Goal: Task Accomplishment & Management: Manage account settings

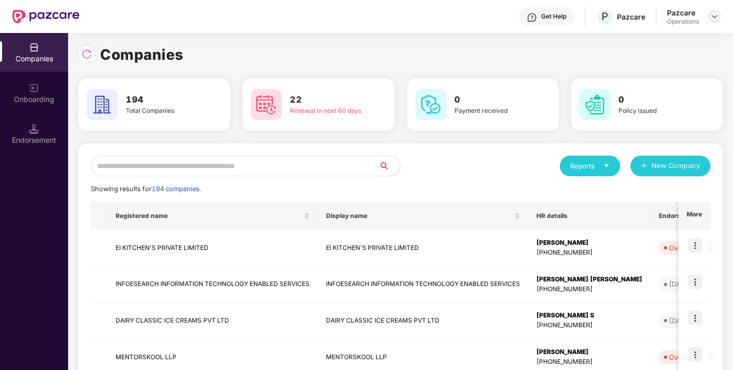
click at [715, 18] on img at bounding box center [714, 16] width 8 height 8
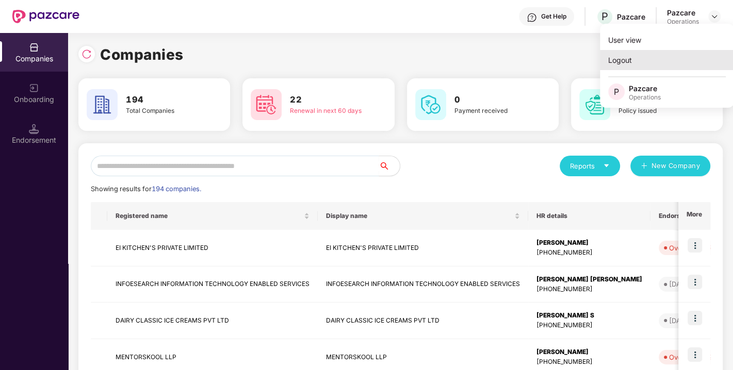
click at [650, 54] on div "Logout" at bounding box center [667, 60] width 134 height 20
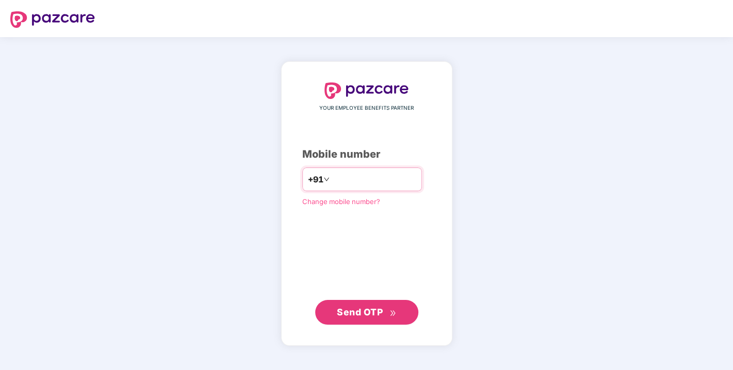
click at [335, 177] on input "number" at bounding box center [374, 179] width 85 height 16
type input "**********"
click at [372, 312] on span "Send OTP" at bounding box center [360, 311] width 46 height 11
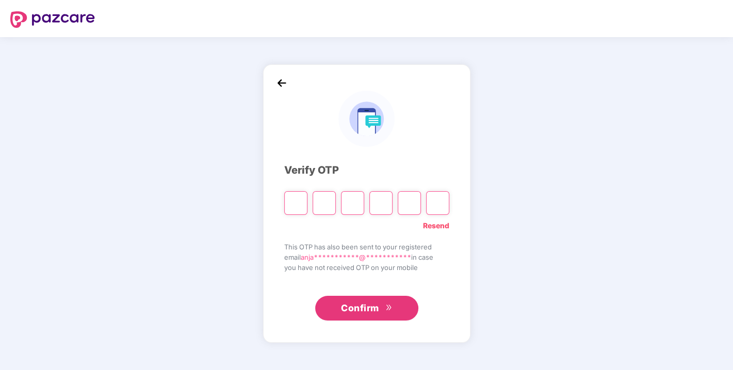
type input "*"
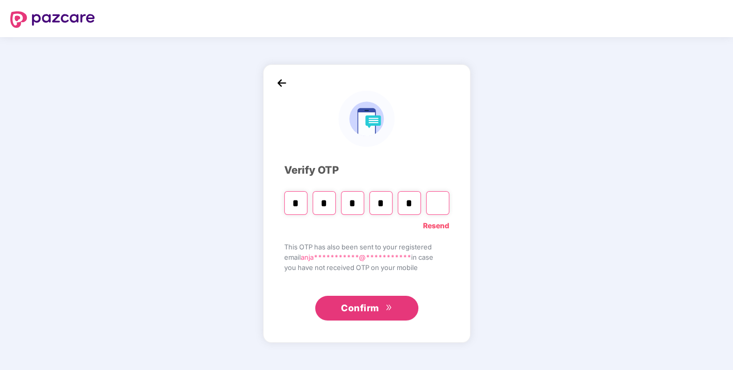
type input "*"
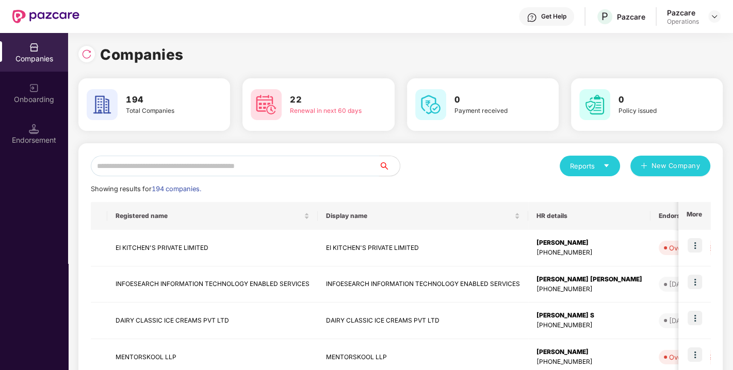
click at [198, 167] on input "text" at bounding box center [235, 166] width 288 height 21
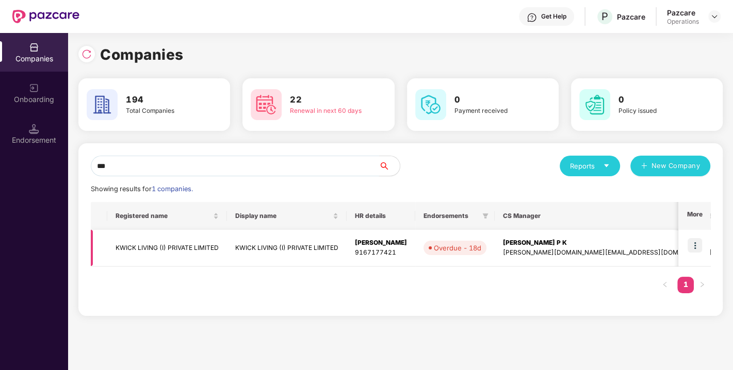
type input "***"
click at [693, 241] on img at bounding box center [694, 245] width 14 height 14
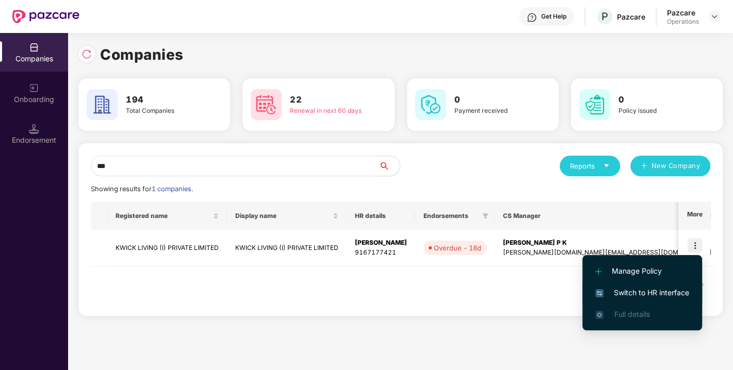
click at [647, 286] on li "Switch to HR interface" at bounding box center [642, 293] width 120 height 22
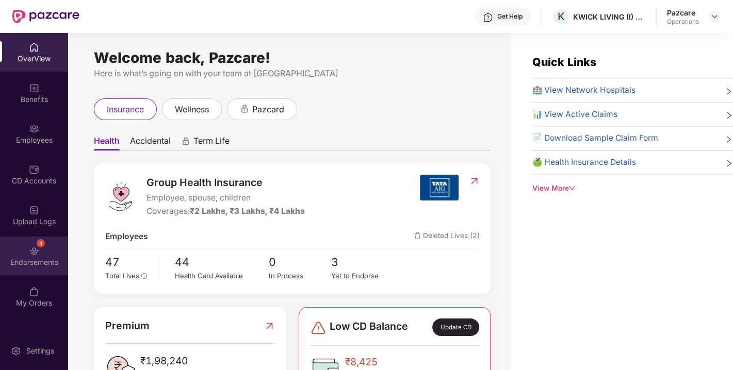
click at [46, 259] on div "Endorsements" at bounding box center [34, 262] width 68 height 10
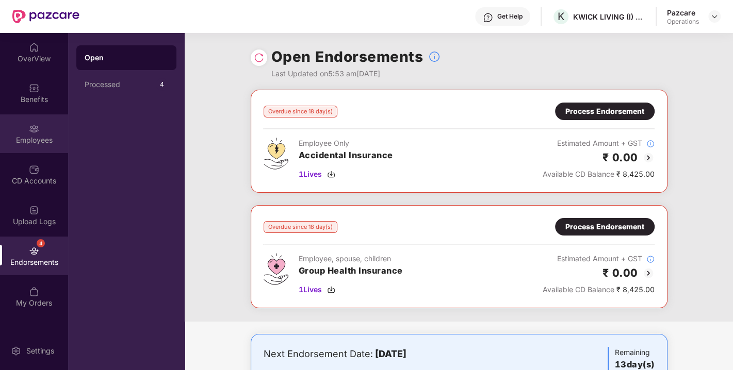
click at [33, 122] on div "Employees" at bounding box center [34, 133] width 68 height 39
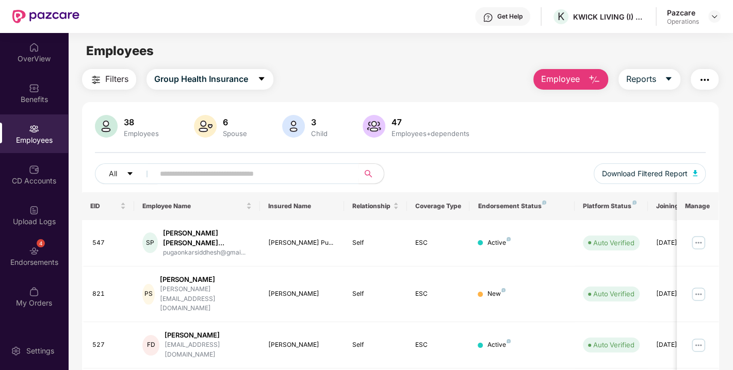
click at [114, 78] on span "Filters" at bounding box center [116, 79] width 23 height 13
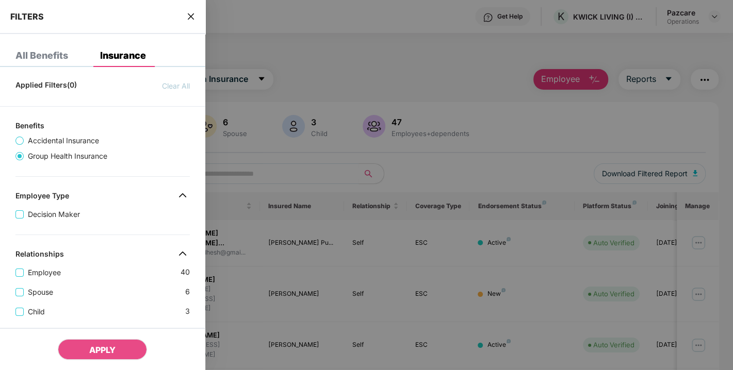
scroll to position [301, 0]
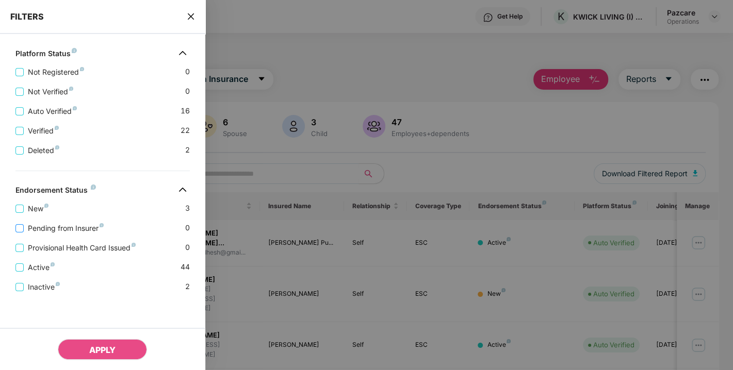
click at [56, 225] on span "Pending from Insurer" at bounding box center [66, 228] width 84 height 11
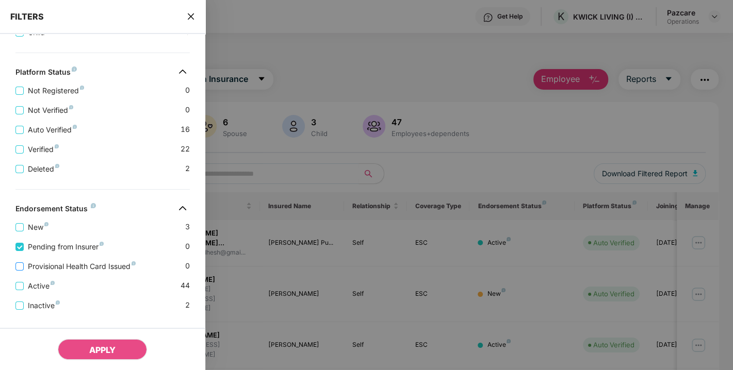
click at [61, 269] on span "Provisional Health Card Issued" at bounding box center [82, 266] width 116 height 11
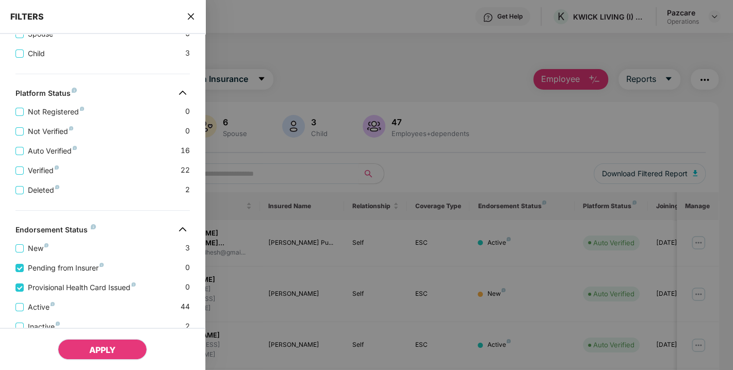
click at [94, 340] on button "APPLY" at bounding box center [102, 349] width 89 height 21
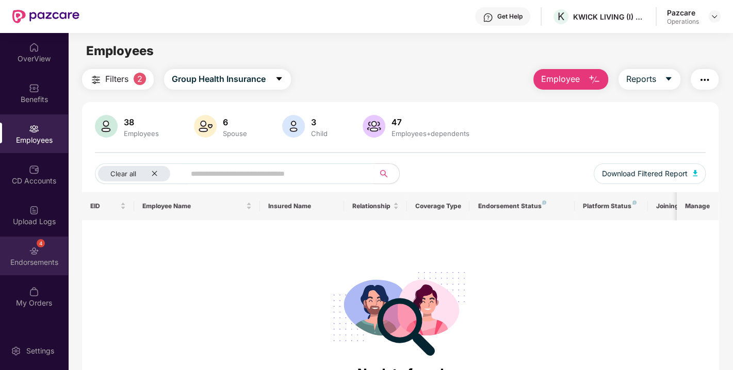
click at [44, 263] on div "Endorsements" at bounding box center [34, 262] width 68 height 10
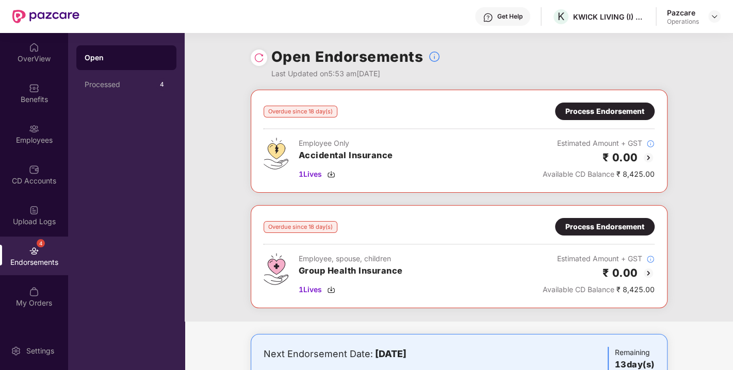
scroll to position [166, 0]
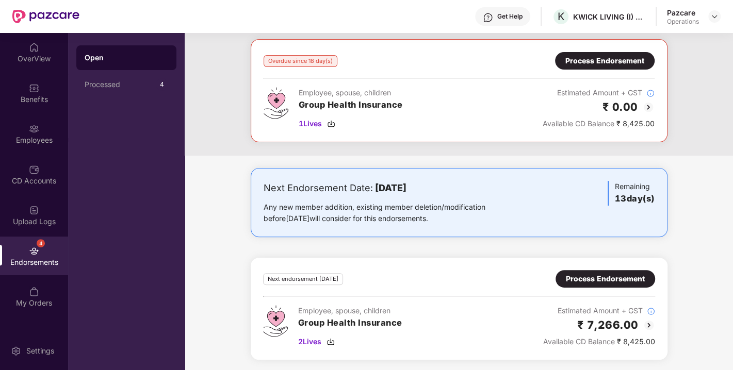
click at [579, 274] on div "Process Endorsement" at bounding box center [605, 278] width 79 height 11
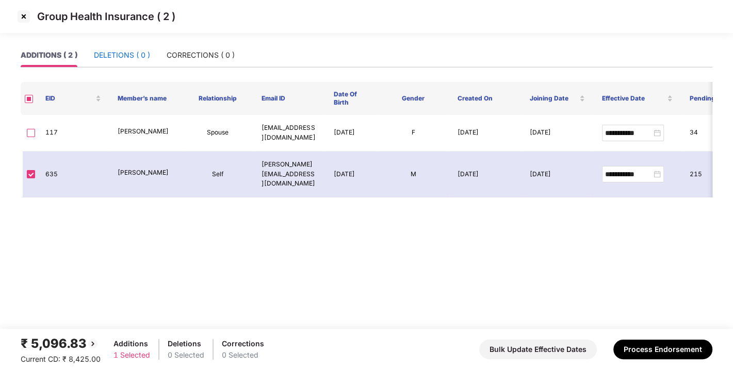
click at [133, 56] on div "DELETIONS ( 0 )" at bounding box center [122, 54] width 56 height 11
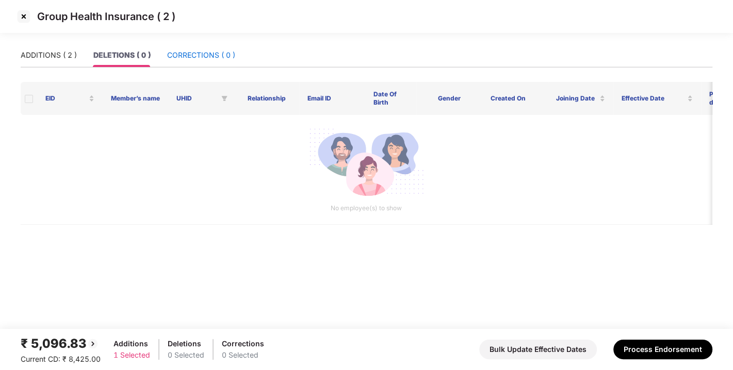
click at [199, 53] on div "CORRECTIONS ( 0 )" at bounding box center [201, 54] width 68 height 11
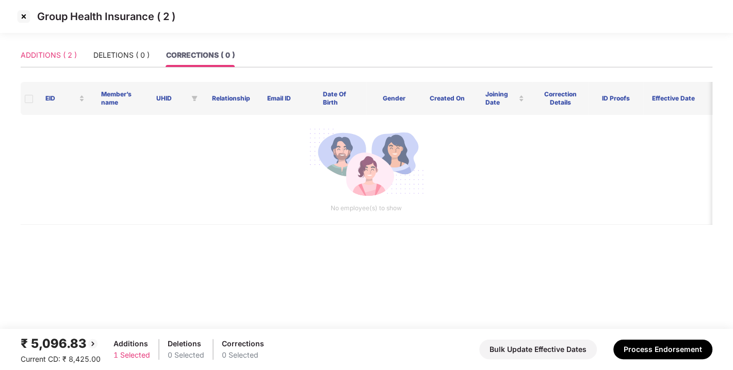
click at [71, 46] on div "ADDITIONS ( 2 )" at bounding box center [49, 55] width 56 height 24
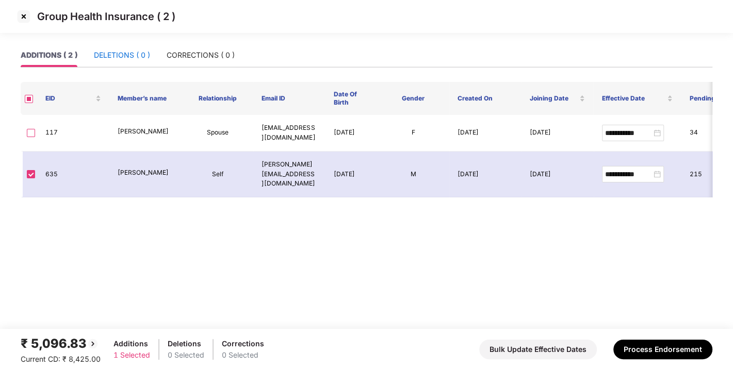
click at [124, 52] on div "DELETIONS ( 0 )" at bounding box center [122, 54] width 56 height 11
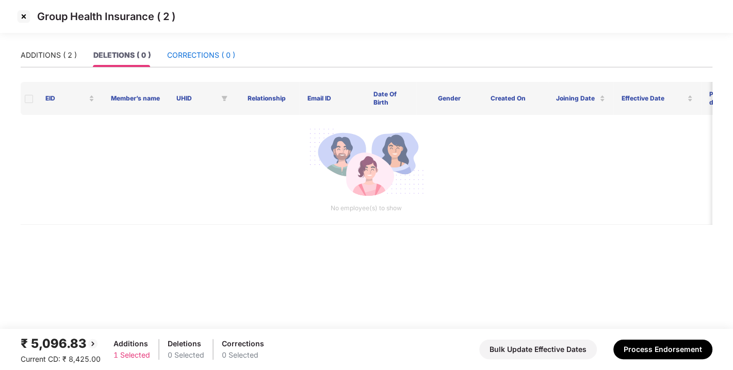
click at [168, 55] on div "CORRECTIONS ( 0 )" at bounding box center [201, 54] width 68 height 11
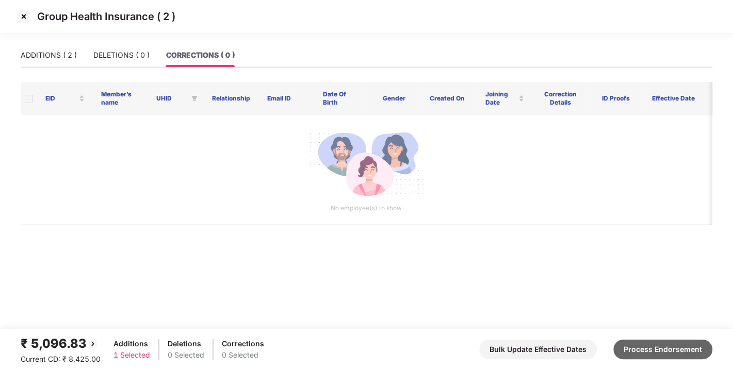
click at [666, 344] on button "Process Endorsement" at bounding box center [662, 350] width 99 height 20
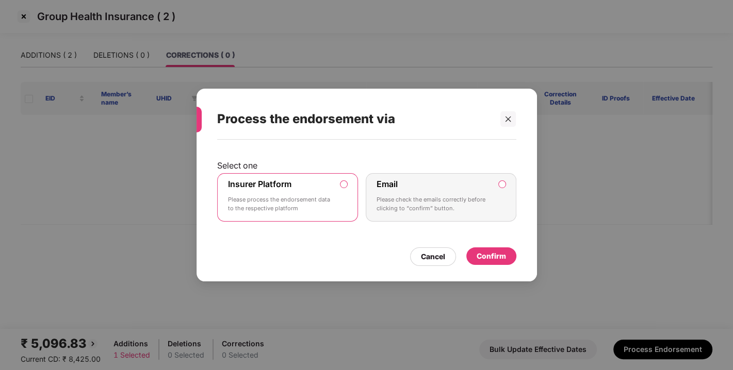
click at [492, 257] on div "Confirm" at bounding box center [490, 256] width 29 height 11
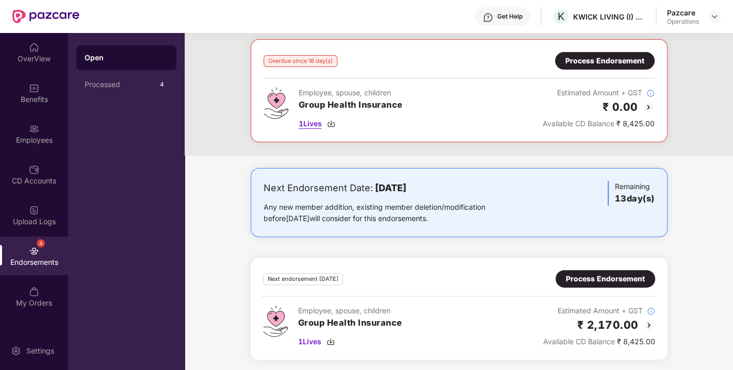
scroll to position [0, 0]
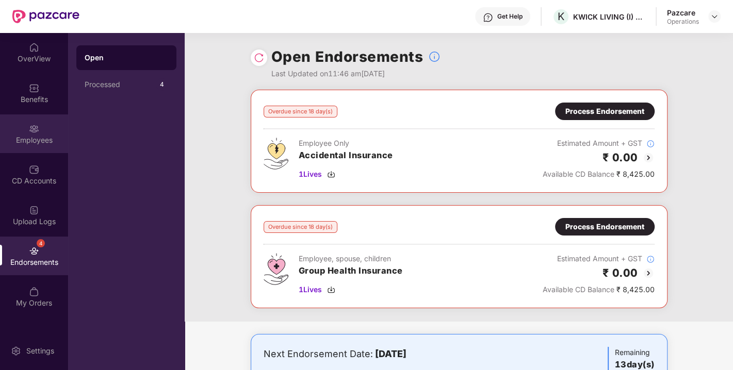
click at [39, 131] on img at bounding box center [34, 129] width 10 height 10
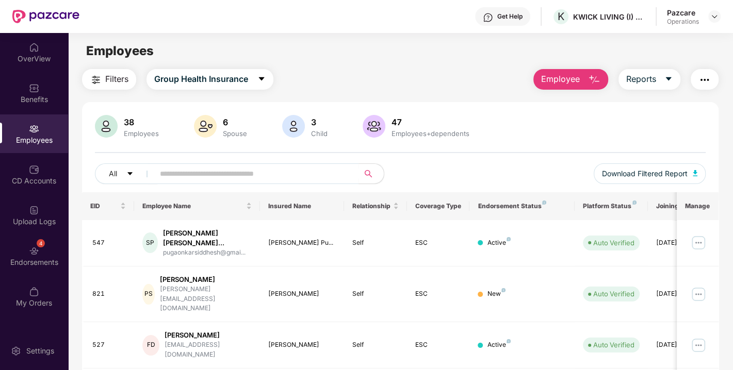
click at [113, 76] on span "Filters" at bounding box center [116, 79] width 23 height 13
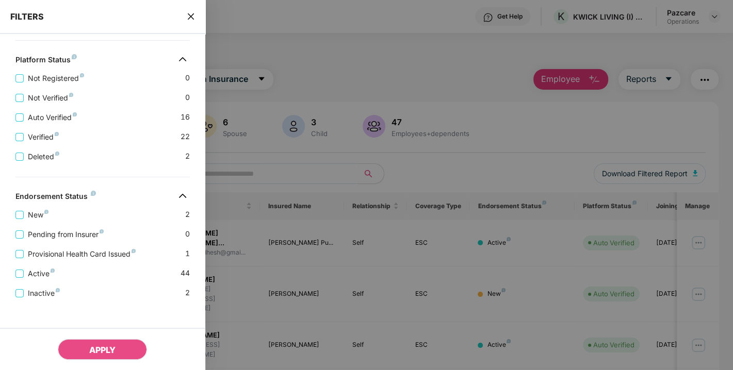
scroll to position [301, 0]
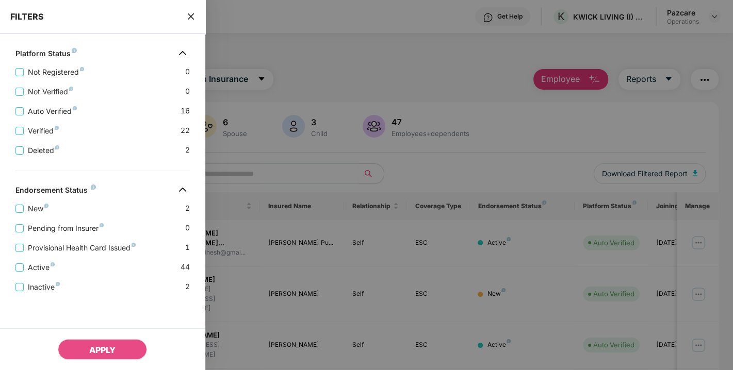
click at [51, 234] on div "Provisional Health Card Issued 1" at bounding box center [102, 244] width 174 height 20
click at [71, 228] on span "Pending from Insurer" at bounding box center [66, 228] width 84 height 11
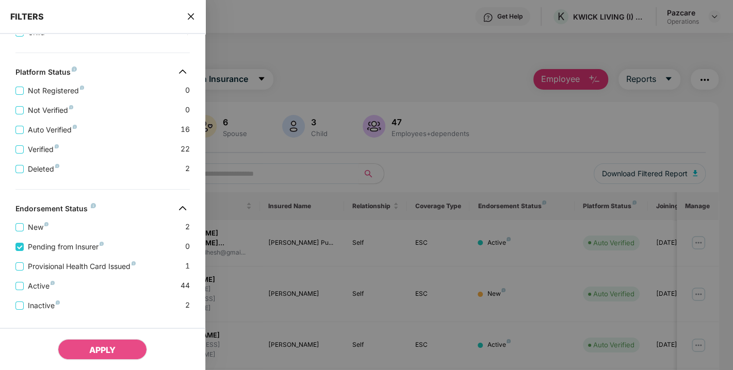
click at [58, 262] on div "Provisional Health Card Issued 1" at bounding box center [102, 263] width 174 height 20
click at [52, 269] on span "Provisional Health Card Issued" at bounding box center [82, 266] width 116 height 11
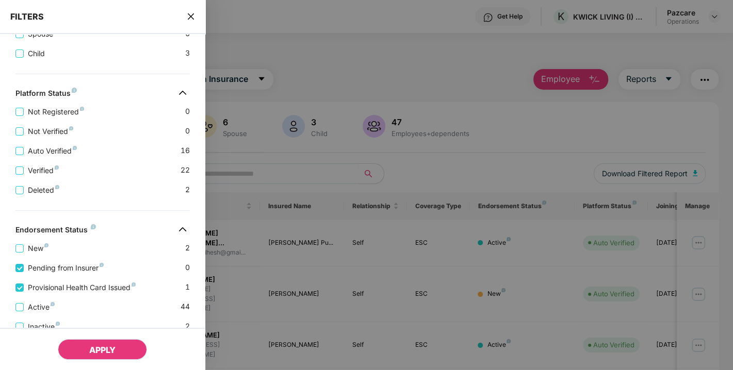
click at [103, 344] on button "APPLY" at bounding box center [102, 349] width 89 height 21
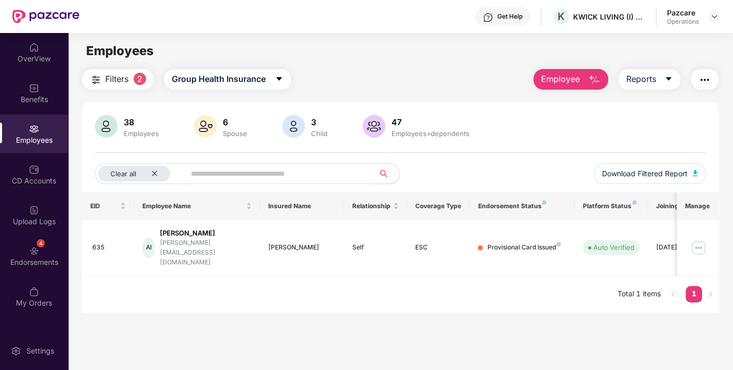
click at [707, 75] on img "button" at bounding box center [704, 80] width 12 height 12
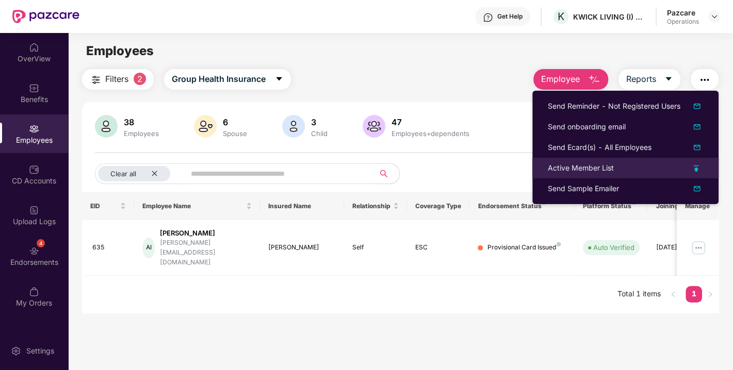
click at [586, 166] on div "Active Member List" at bounding box center [581, 167] width 66 height 11
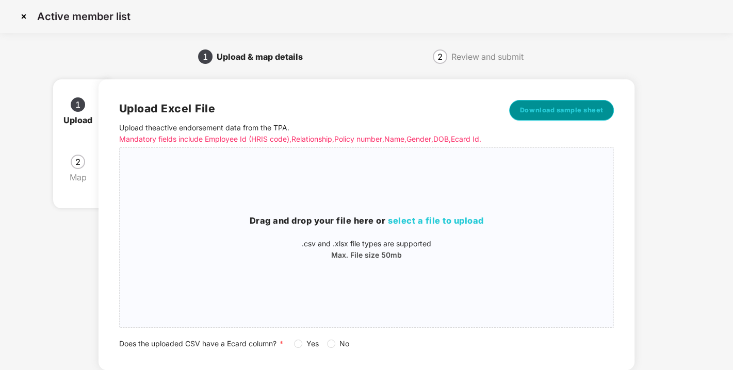
click at [557, 117] on button "Download sample sheet" at bounding box center [561, 110] width 105 height 21
click at [422, 226] on span "select a file to upload" at bounding box center [436, 221] width 96 height 10
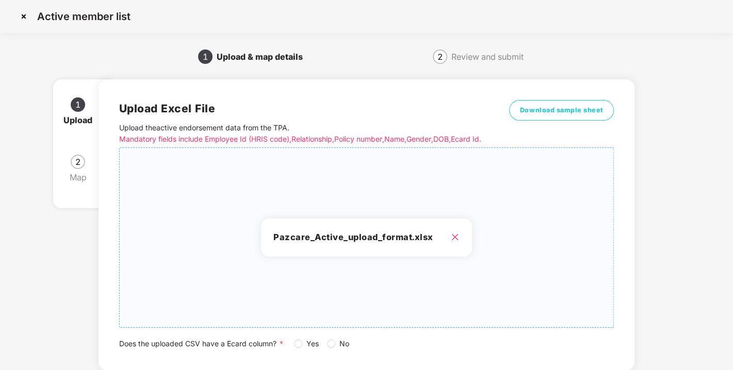
scroll to position [76, 0]
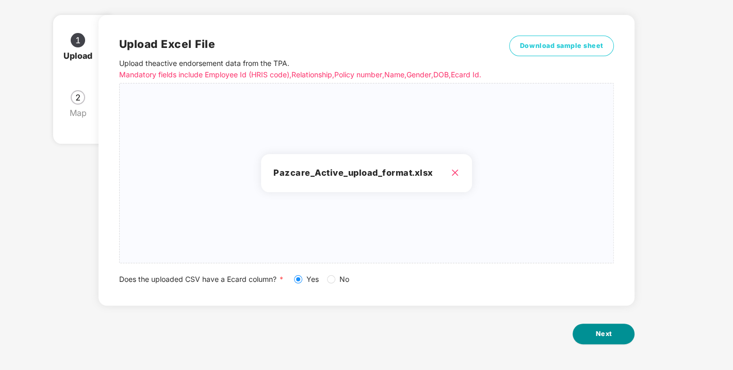
click at [593, 339] on button "Next" at bounding box center [603, 334] width 62 height 21
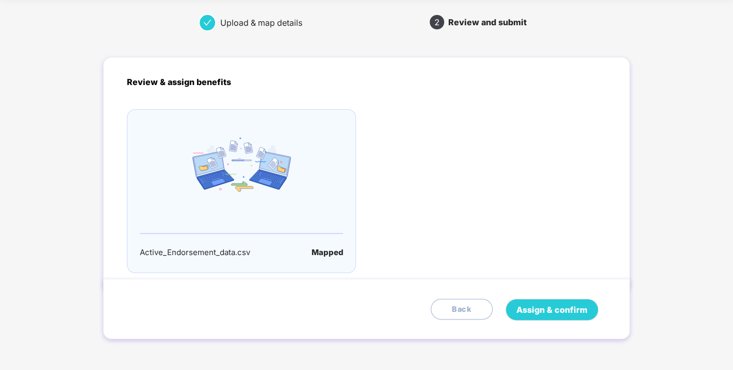
scroll to position [0, 0]
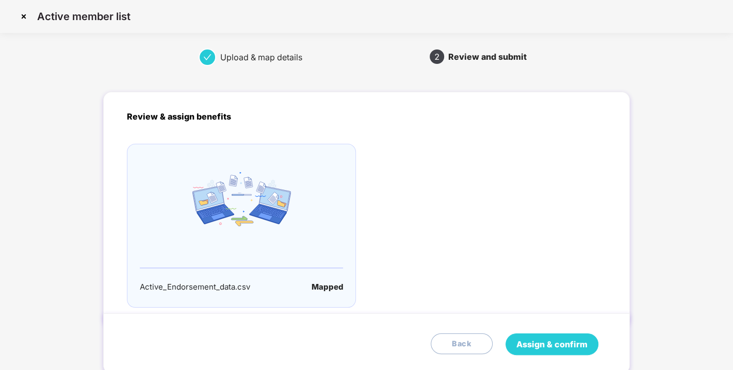
click at [558, 340] on span "Assign & confirm" at bounding box center [551, 344] width 71 height 13
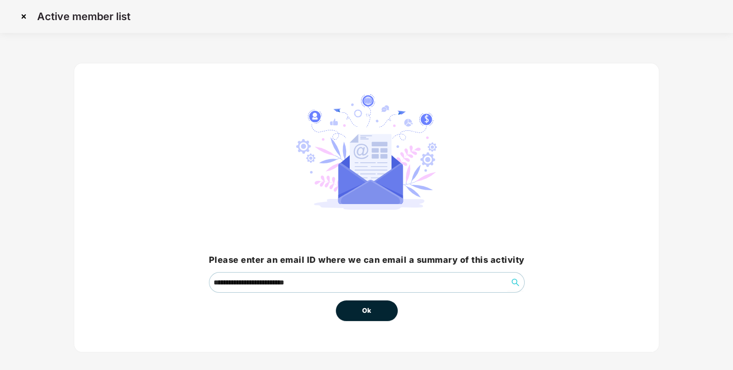
click at [365, 306] on span "Ok" at bounding box center [366, 311] width 9 height 10
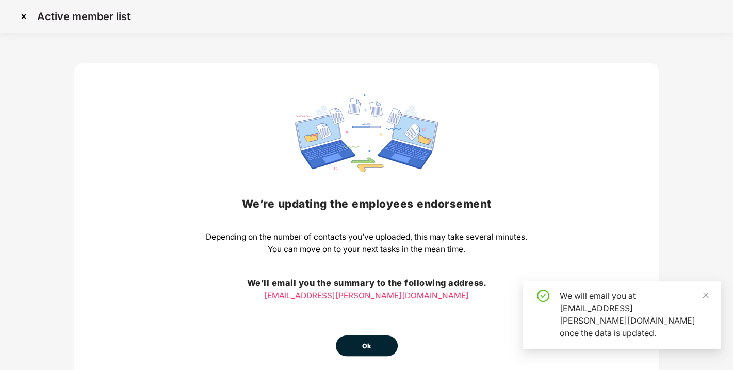
click at [362, 346] on span "Ok" at bounding box center [366, 346] width 9 height 10
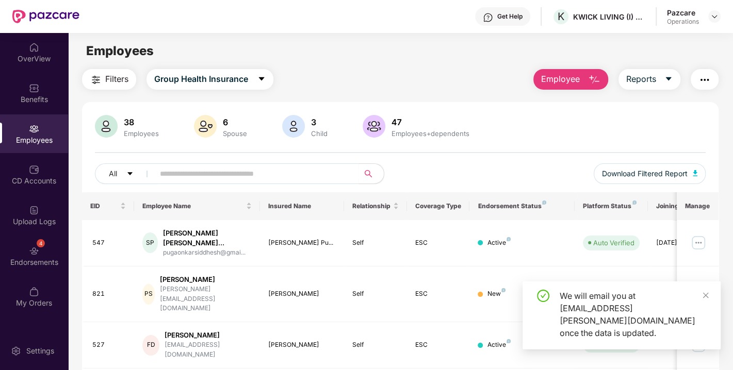
click at [113, 71] on button "Filters" at bounding box center [109, 79] width 54 height 21
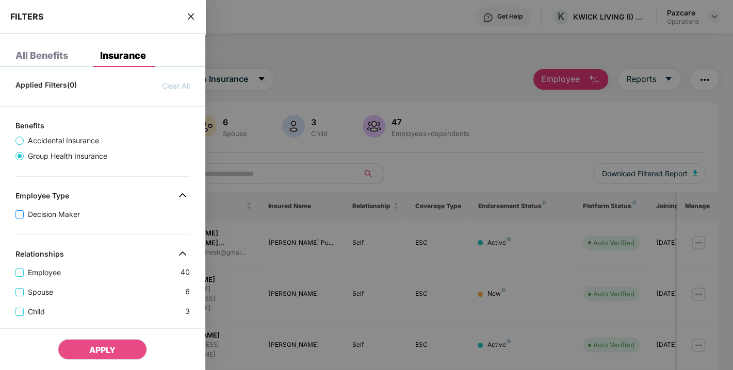
scroll to position [301, 0]
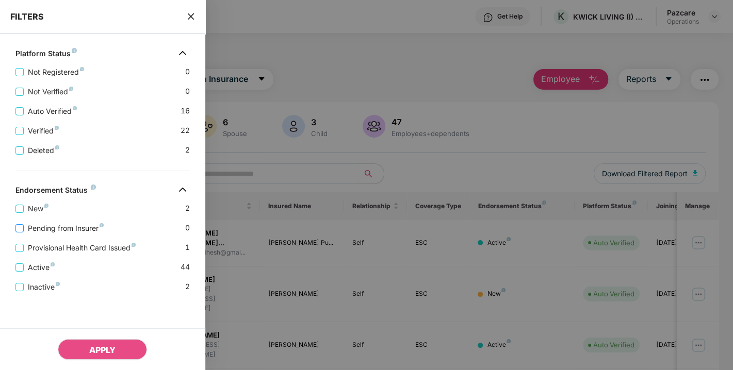
click at [56, 228] on span "Pending from Insurer" at bounding box center [66, 228] width 84 height 11
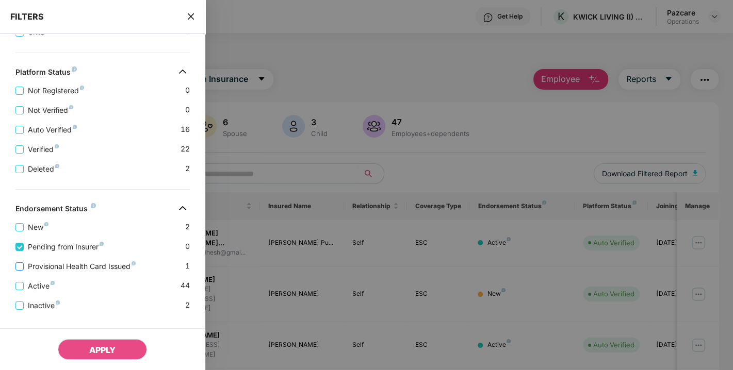
click at [63, 272] on span "Provisional Health Card Issued" at bounding box center [82, 266] width 116 height 11
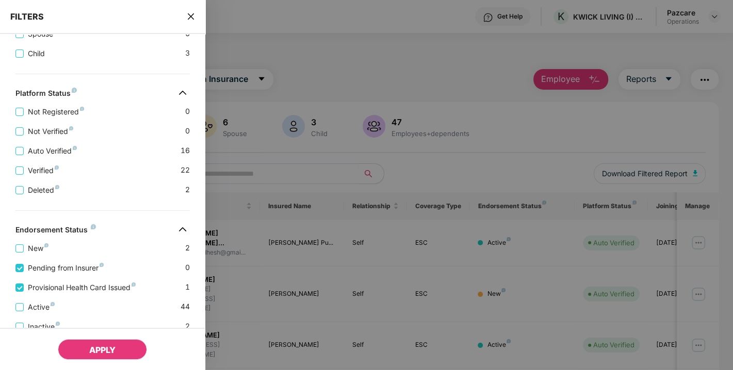
click at [92, 346] on span "APPLY" at bounding box center [102, 350] width 26 height 10
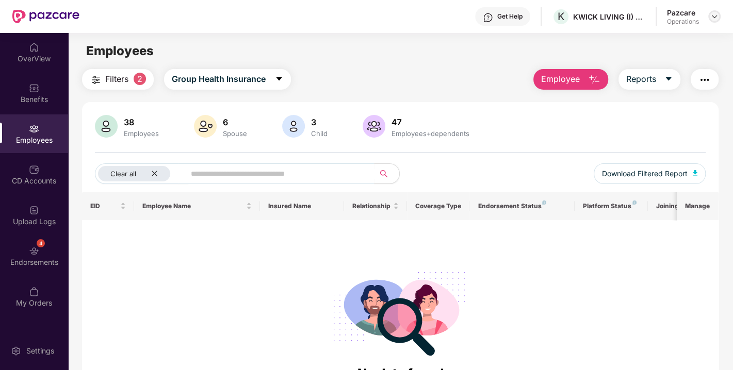
click at [708, 19] on div at bounding box center [714, 16] width 12 height 12
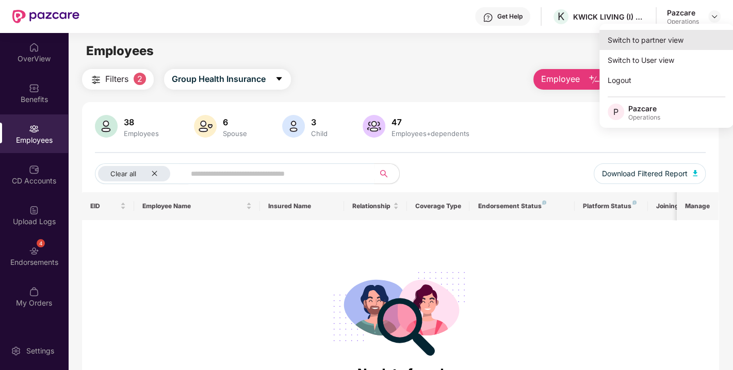
click at [660, 41] on div "Switch to partner view" at bounding box center [666, 40] width 134 height 20
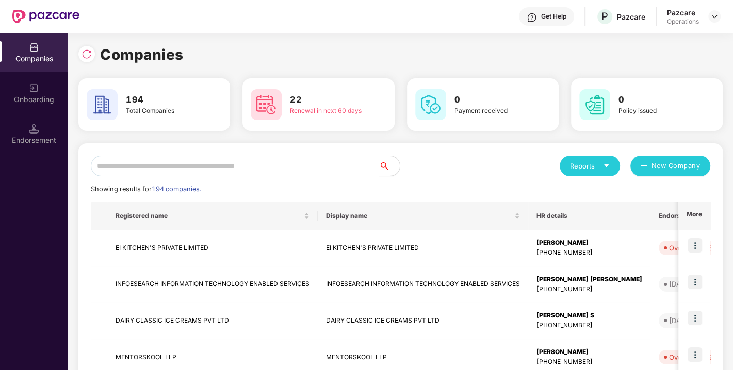
click at [181, 166] on input "text" at bounding box center [235, 166] width 288 height 21
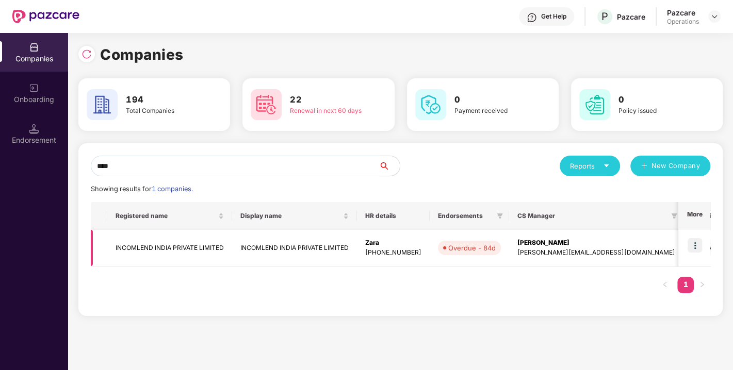
type input "****"
click at [692, 245] on img at bounding box center [694, 245] width 14 height 14
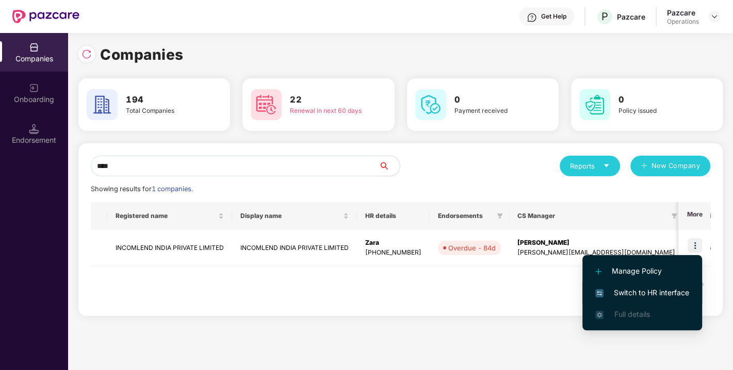
click at [659, 287] on span "Switch to HR interface" at bounding box center [642, 292] width 94 height 11
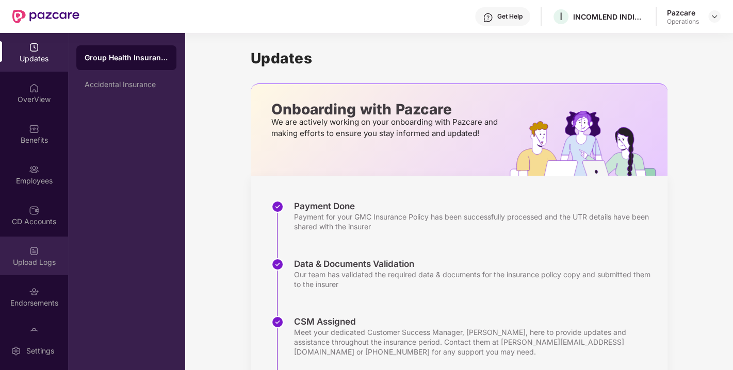
click at [19, 263] on div "Upload Logs" at bounding box center [34, 262] width 68 height 10
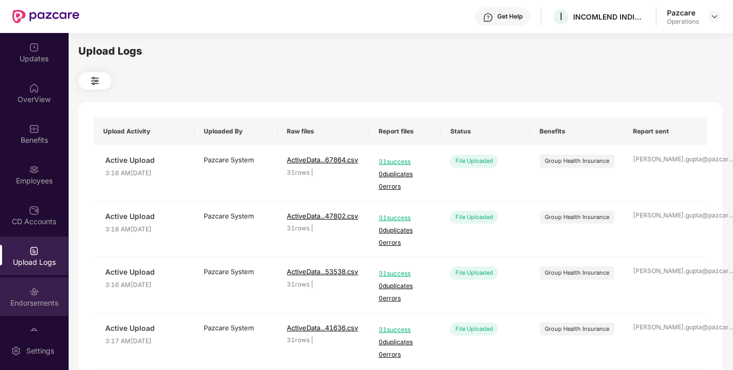
click at [25, 288] on div "Endorsements" at bounding box center [34, 296] width 68 height 39
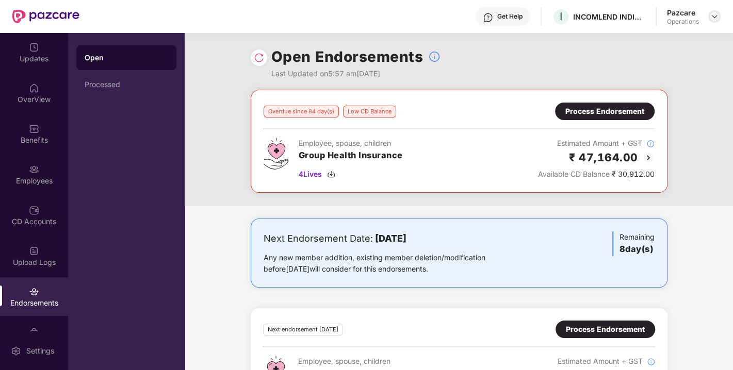
click at [717, 16] on img at bounding box center [714, 16] width 8 height 8
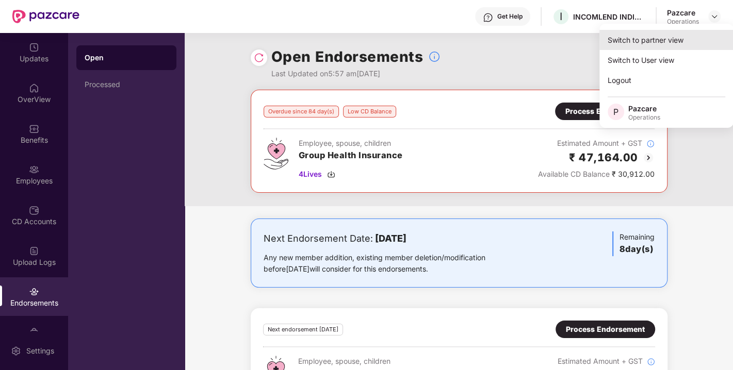
click at [666, 41] on div "Switch to partner view" at bounding box center [666, 40] width 134 height 20
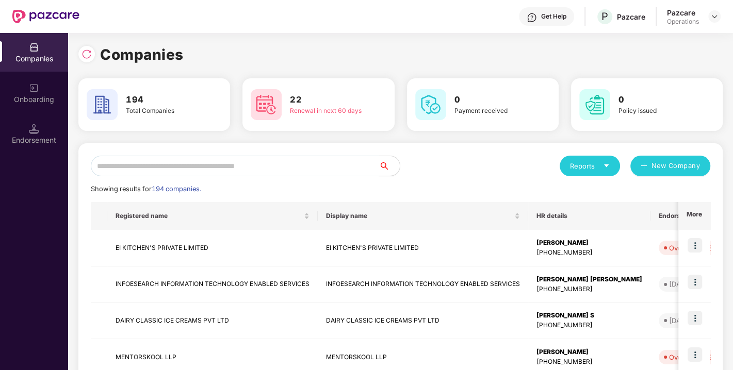
click at [238, 168] on input "text" at bounding box center [235, 166] width 288 height 21
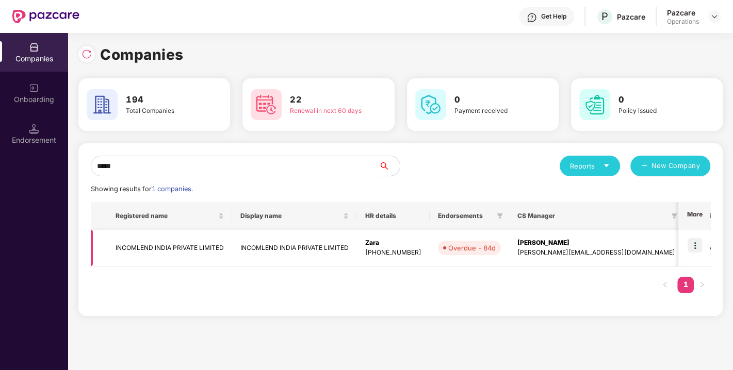
type input "*****"
click at [161, 246] on td "INCOMLEND INDIA PRIVATE LIMITED" at bounding box center [169, 248] width 125 height 37
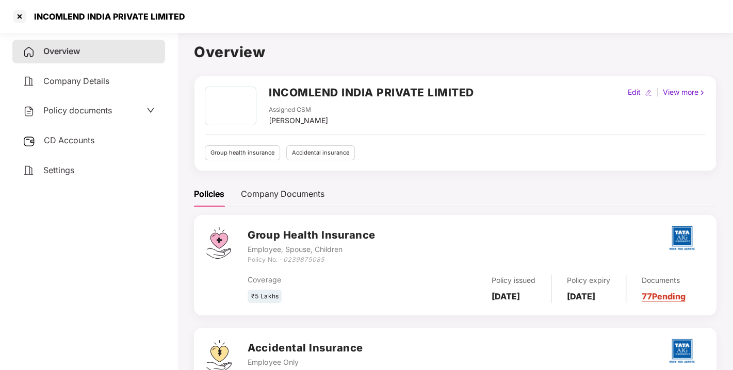
click at [76, 106] on span "Policy documents" at bounding box center [77, 110] width 69 height 10
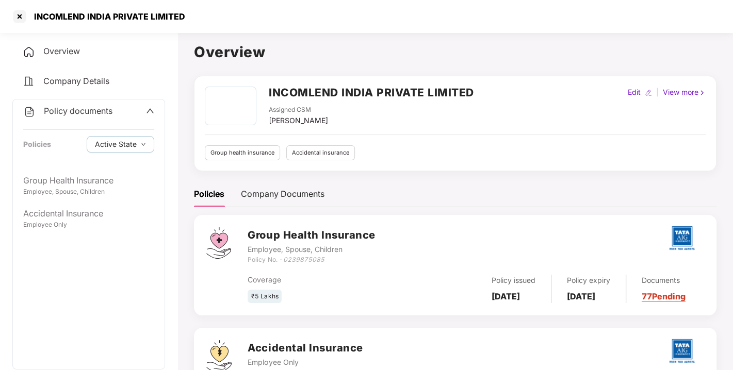
click at [83, 105] on div "Policy documents" at bounding box center [67, 111] width 89 height 13
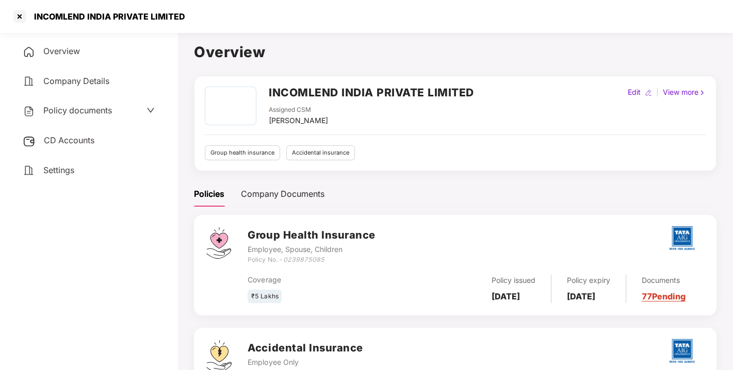
click at [72, 133] on div "CD Accounts" at bounding box center [88, 141] width 153 height 24
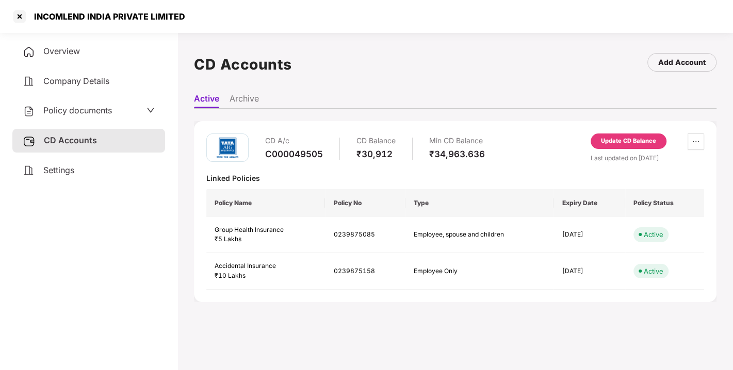
click at [626, 147] on div "Update CD Balance" at bounding box center [628, 141] width 76 height 15
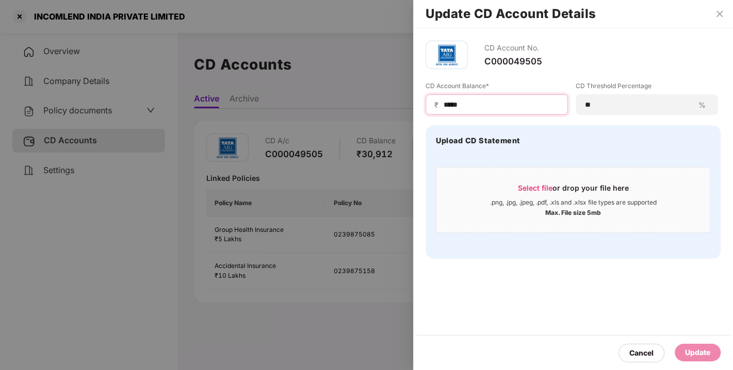
drag, startPoint x: 482, startPoint y: 102, endPoint x: 387, endPoint y: 117, distance: 96.1
click at [387, 117] on div "Update CD Account Details CD Account No. C000049505 CD Account Balance* ₹ *****…" at bounding box center [366, 185] width 733 height 370
type input "*****"
click at [695, 344] on div "Update" at bounding box center [697, 353] width 46 height 18
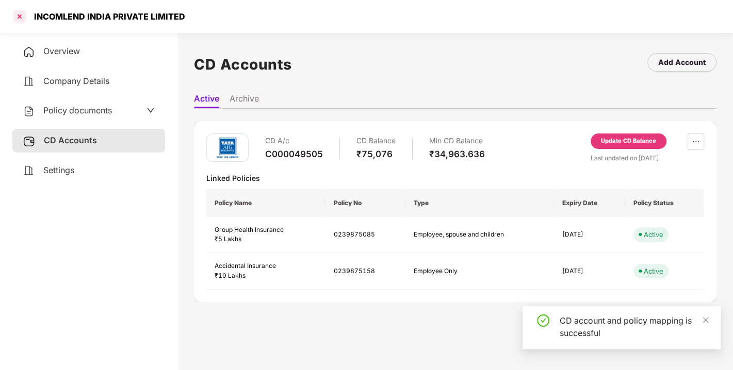
click at [22, 12] on div at bounding box center [19, 16] width 16 height 16
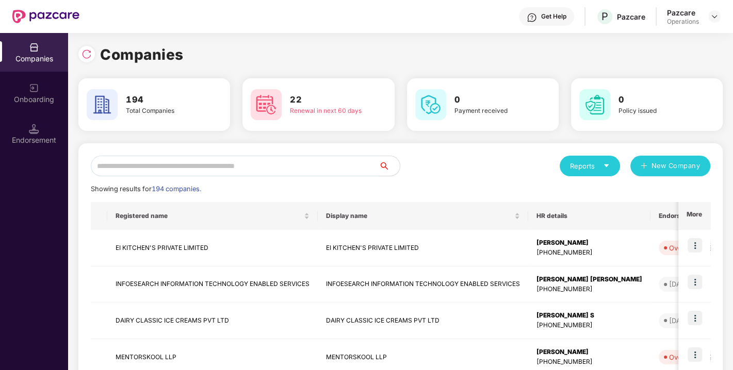
click at [230, 169] on input "text" at bounding box center [235, 166] width 288 height 21
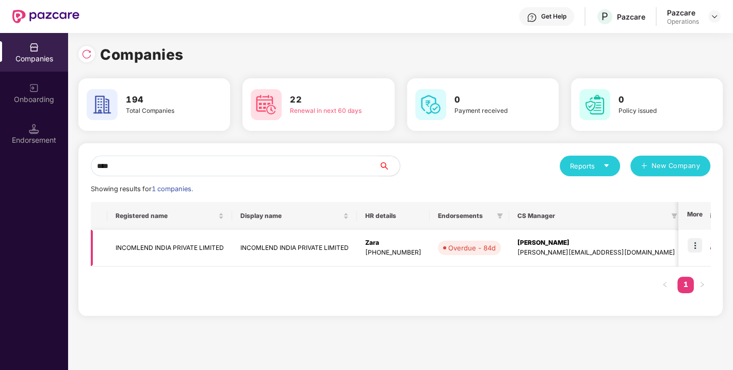
type input "****"
click at [703, 244] on td at bounding box center [694, 248] width 32 height 37
click at [696, 244] on img at bounding box center [694, 245] width 14 height 14
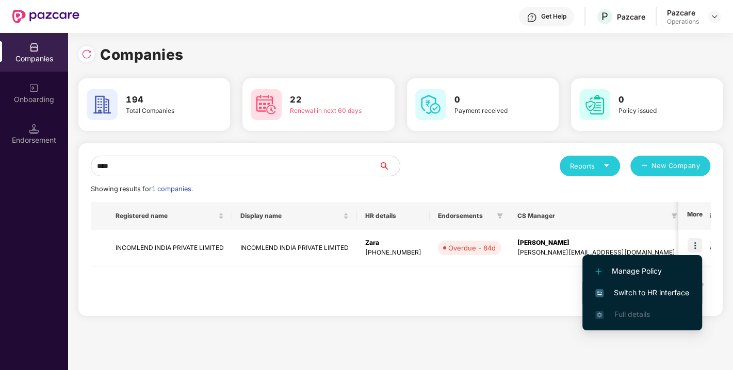
click at [642, 287] on span "Switch to HR interface" at bounding box center [642, 292] width 94 height 11
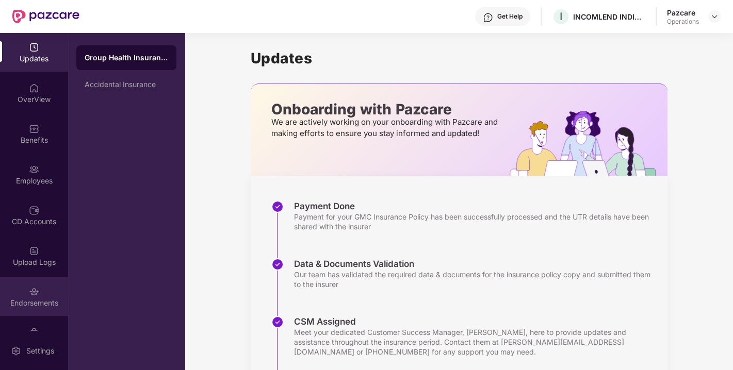
click at [31, 296] on img at bounding box center [34, 292] width 10 height 10
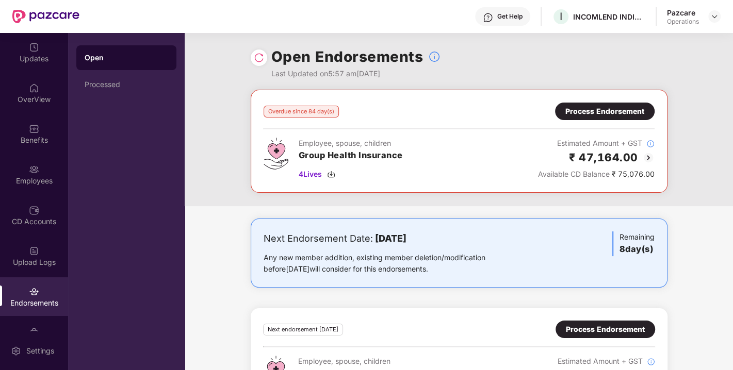
click at [254, 54] on img at bounding box center [259, 58] width 10 height 10
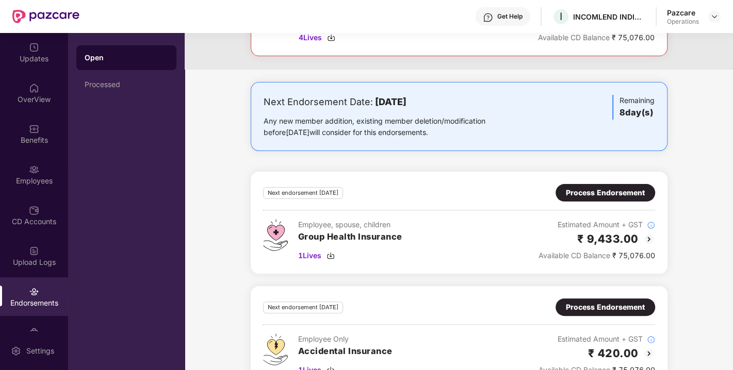
scroll to position [0, 0]
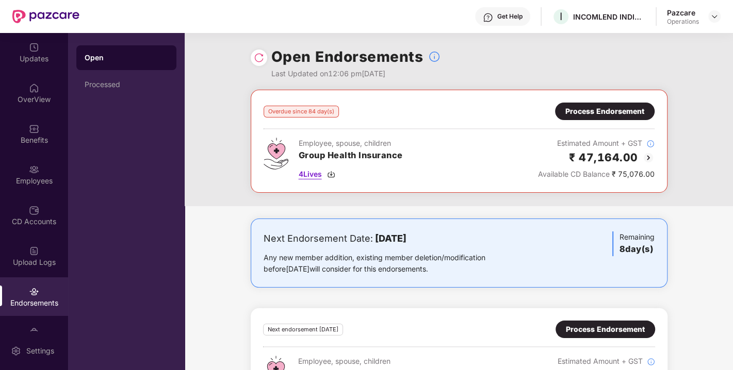
click at [332, 174] on img at bounding box center [331, 174] width 8 height 8
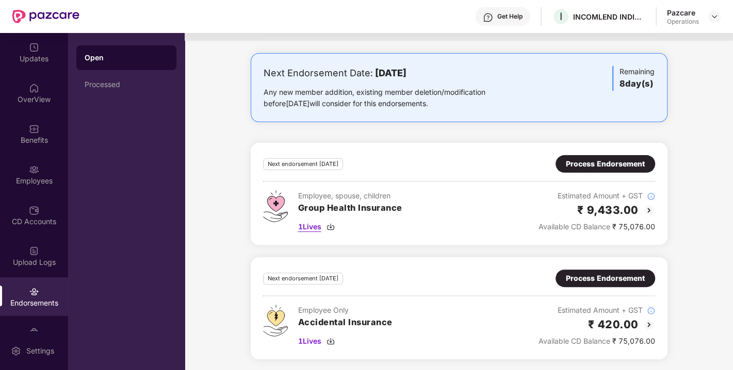
click at [334, 224] on img at bounding box center [330, 227] width 8 height 8
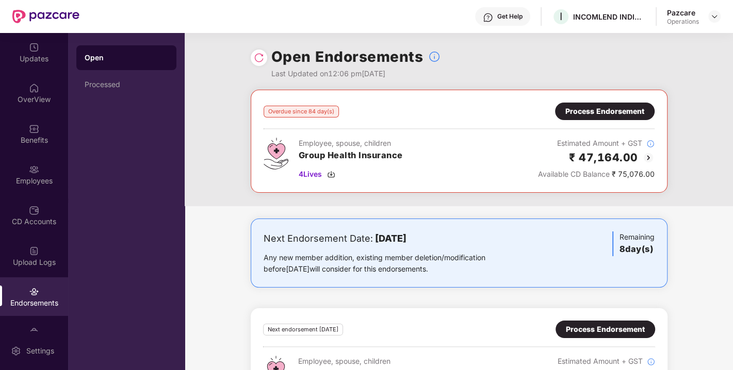
click at [584, 109] on div "Process Endorsement" at bounding box center [604, 111] width 79 height 11
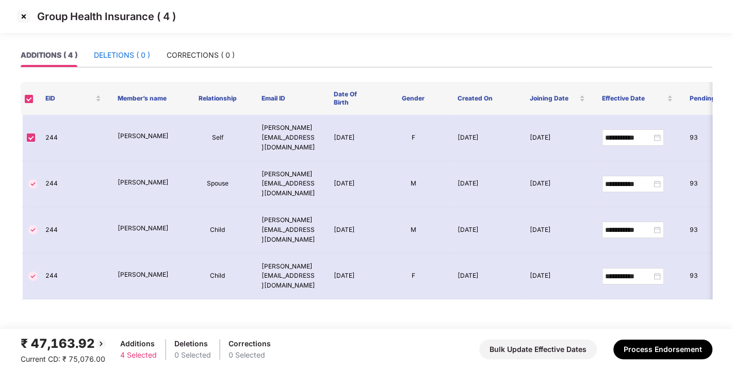
click at [126, 51] on div "DELETIONS ( 0 )" at bounding box center [122, 54] width 56 height 11
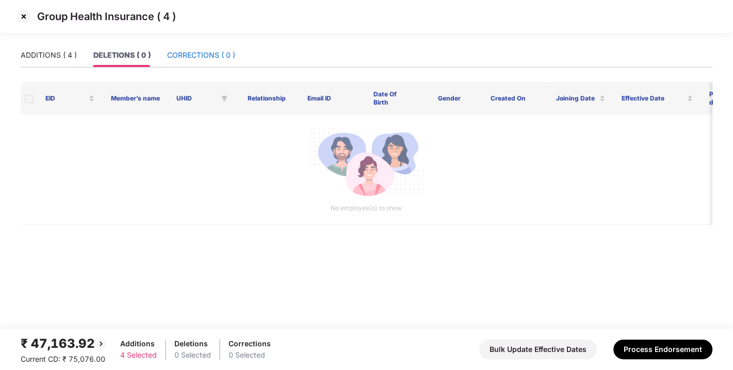
click at [190, 52] on div "CORRECTIONS ( 0 )" at bounding box center [201, 54] width 68 height 11
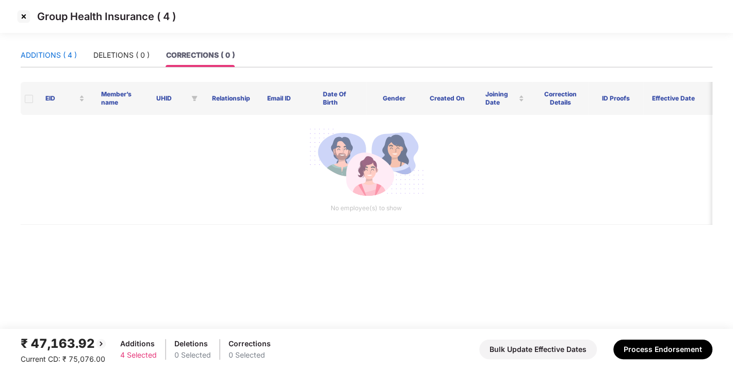
click at [35, 49] on div "ADDITIONS ( 4 )" at bounding box center [49, 54] width 56 height 11
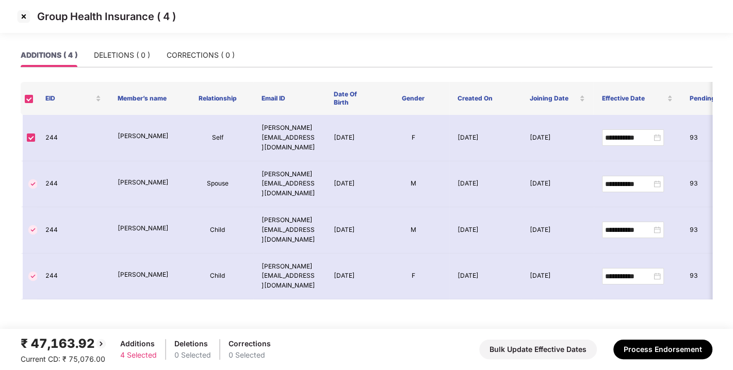
click at [92, 48] on div "ADDITIONS ( 4 ) DELETIONS ( 0 ) CORRECTIONS ( 0 )" at bounding box center [128, 55] width 214 height 24
click at [119, 53] on div "DELETIONS ( 0 )" at bounding box center [122, 54] width 56 height 11
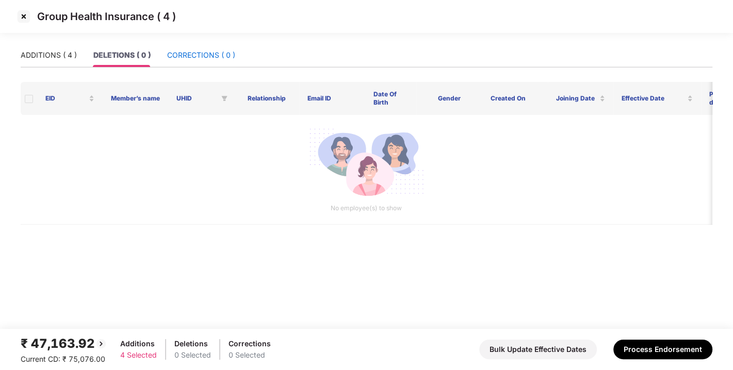
click at [186, 57] on div "CORRECTIONS ( 0 )" at bounding box center [201, 54] width 68 height 11
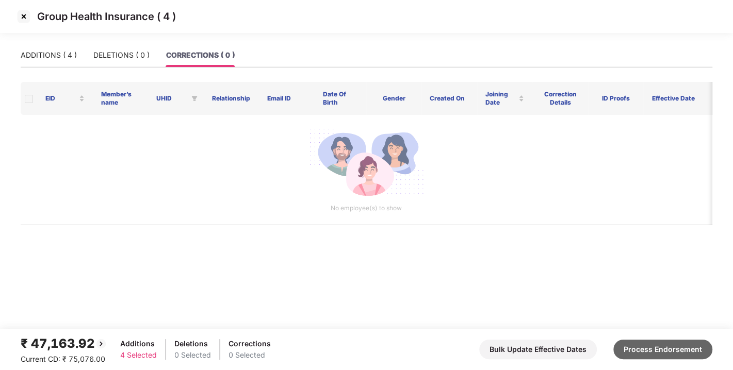
click at [642, 341] on button "Process Endorsement" at bounding box center [662, 350] width 99 height 20
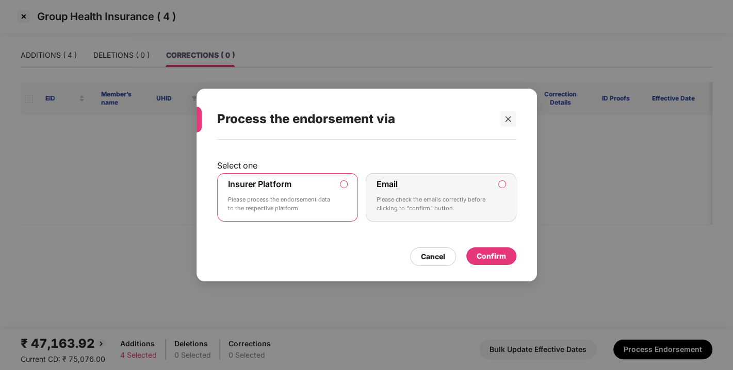
click at [487, 260] on div "Confirm" at bounding box center [490, 256] width 29 height 11
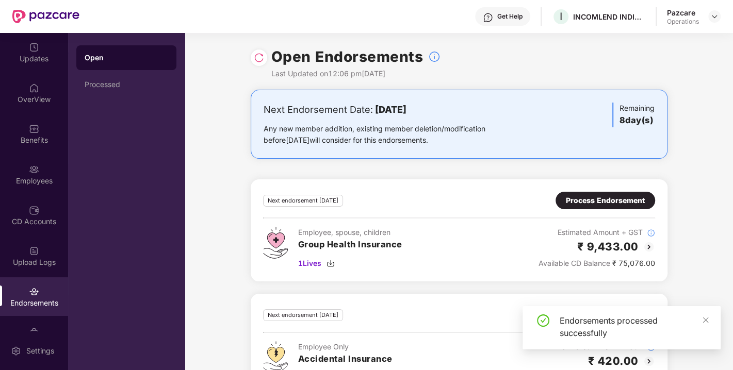
scroll to position [37, 0]
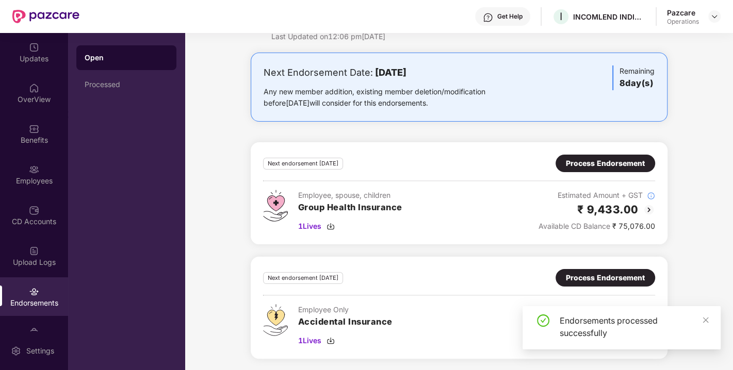
click at [569, 169] on div "Process Endorsement" at bounding box center [605, 164] width 100 height 18
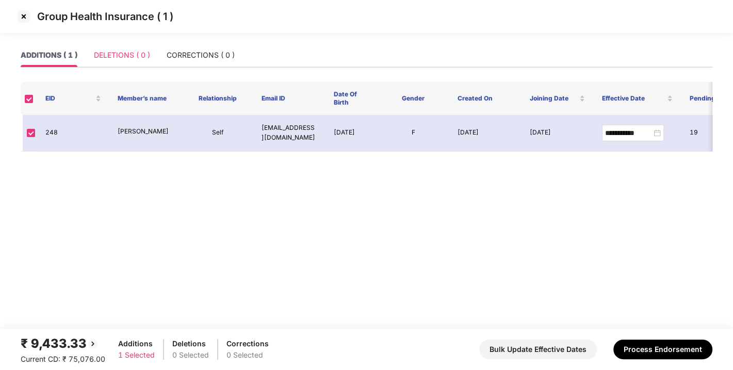
click at [135, 48] on div "DELETIONS ( 0 )" at bounding box center [122, 55] width 56 height 24
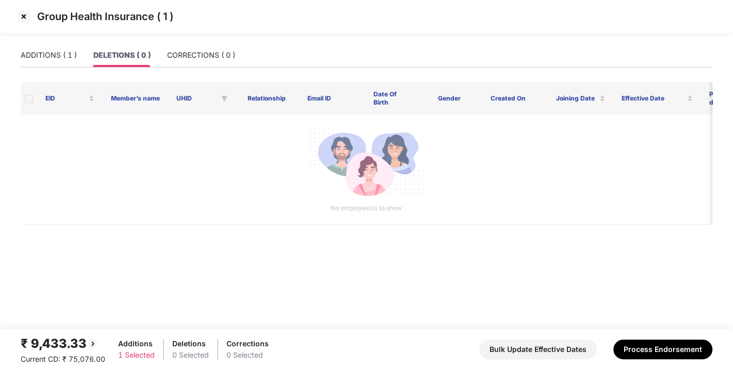
click at [161, 52] on div "ADDITIONS ( 1 ) DELETIONS ( 0 ) CORRECTIONS ( 0 )" at bounding box center [128, 55] width 214 height 24
click at [225, 59] on div "CORRECTIONS ( 0 )" at bounding box center [201, 54] width 68 height 11
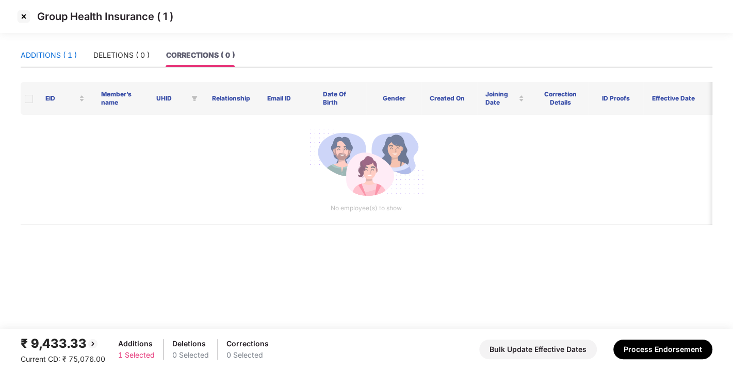
click at [66, 58] on div "ADDITIONS ( 1 )" at bounding box center [49, 54] width 56 height 11
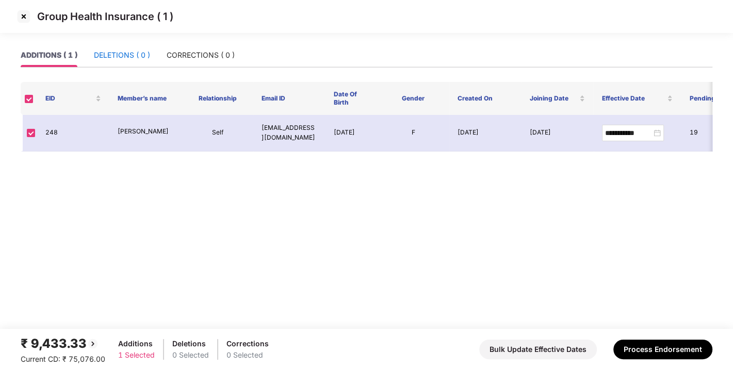
click at [115, 58] on div "DELETIONS ( 0 )" at bounding box center [122, 54] width 56 height 11
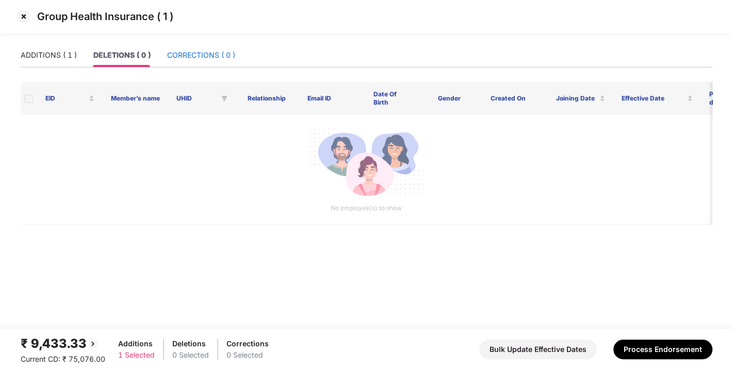
click at [168, 57] on div "CORRECTIONS ( 0 )" at bounding box center [201, 54] width 68 height 11
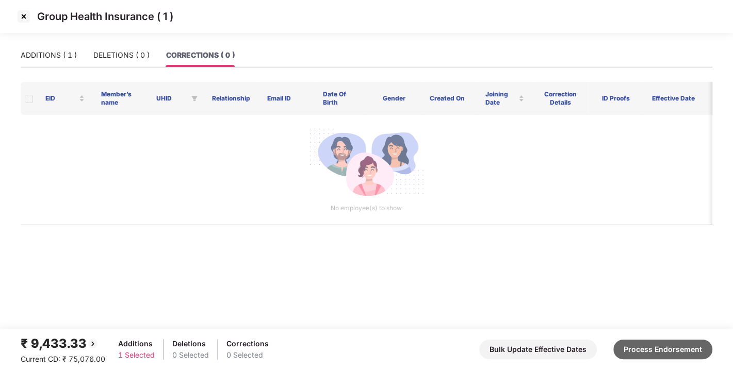
click at [652, 351] on button "Process Endorsement" at bounding box center [662, 350] width 99 height 20
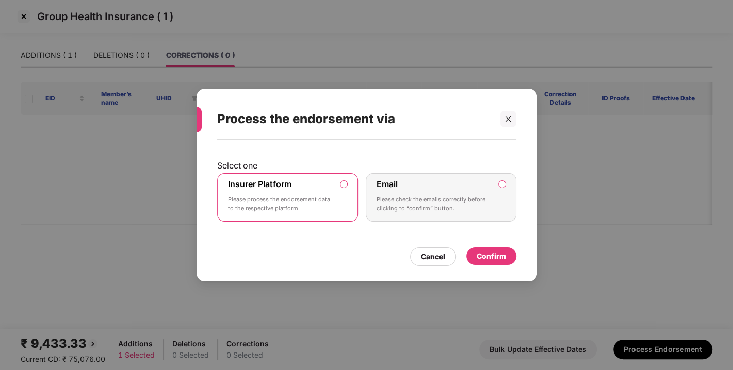
click at [505, 244] on div "Cancel Confirm" at bounding box center [366, 254] width 299 height 24
click at [498, 251] on div "Confirm" at bounding box center [490, 256] width 29 height 11
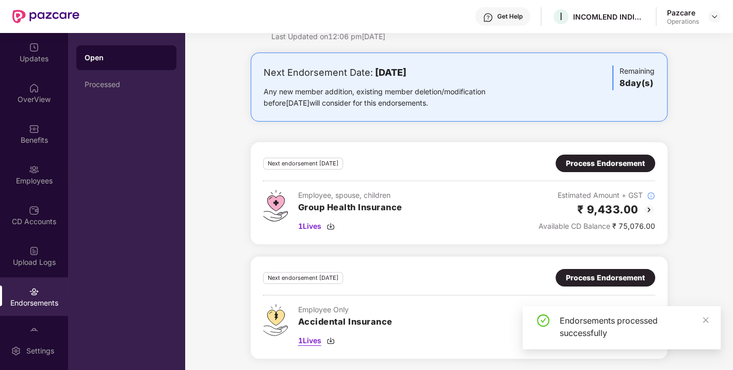
click at [331, 339] on img at bounding box center [330, 341] width 8 height 8
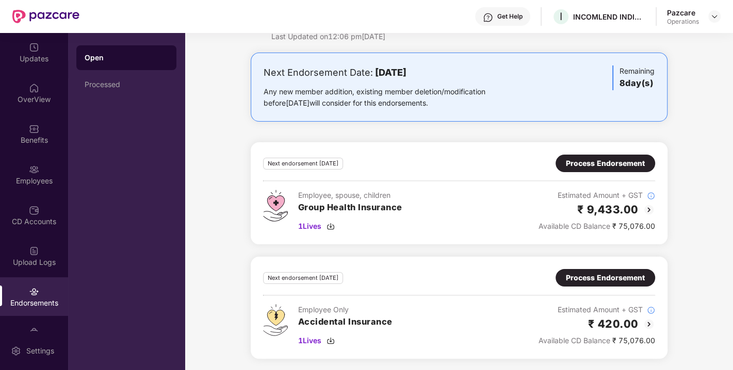
scroll to position [0, 0]
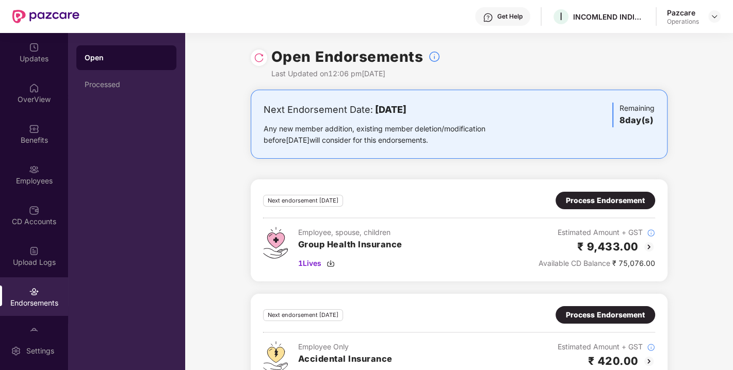
click at [252, 59] on div at bounding box center [259, 57] width 16 height 16
click at [256, 58] on img at bounding box center [259, 58] width 10 height 10
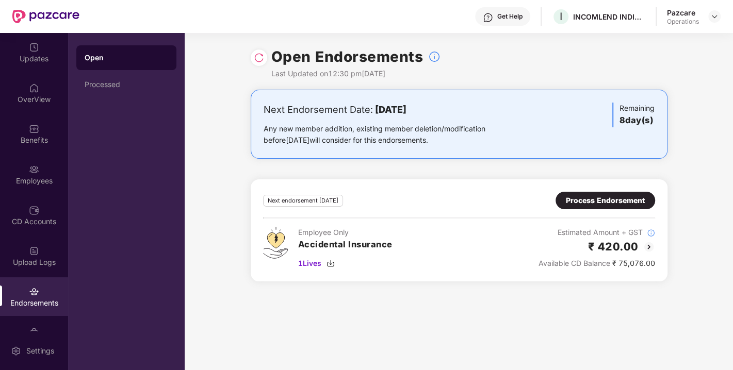
click at [586, 200] on div "Process Endorsement" at bounding box center [605, 200] width 79 height 11
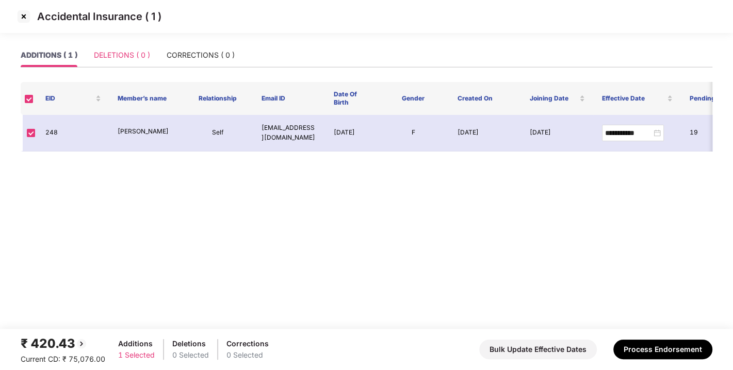
click at [127, 48] on div "DELETIONS ( 0 )" at bounding box center [122, 55] width 56 height 24
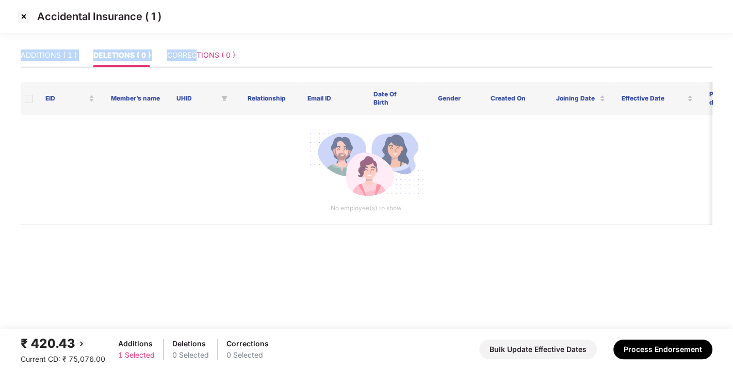
drag, startPoint x: 196, startPoint y: 39, endPoint x: 196, endPoint y: 48, distance: 9.8
click at [196, 48] on section "Accidental Insurance ( 1 ) ADDITIONS ( 1 ) DELETIONS ( 0 ) CORRECTIONS ( 0 ) EI…" at bounding box center [366, 185] width 733 height 370
click at [196, 48] on div "CORRECTIONS ( 0 )" at bounding box center [201, 55] width 68 height 24
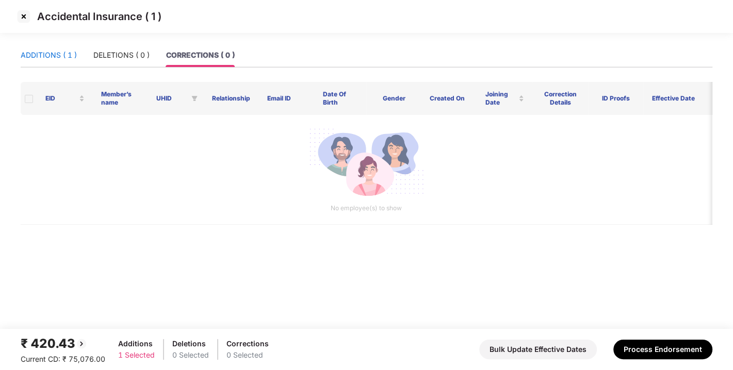
click at [54, 57] on div "ADDITIONS ( 1 )" at bounding box center [49, 54] width 56 height 11
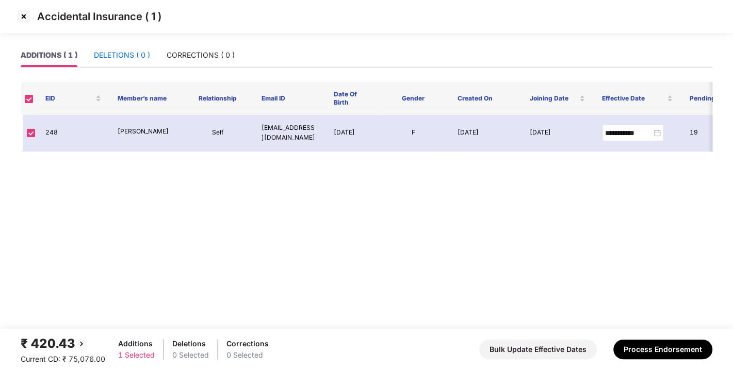
click at [121, 52] on div "DELETIONS ( 0 )" at bounding box center [122, 54] width 56 height 11
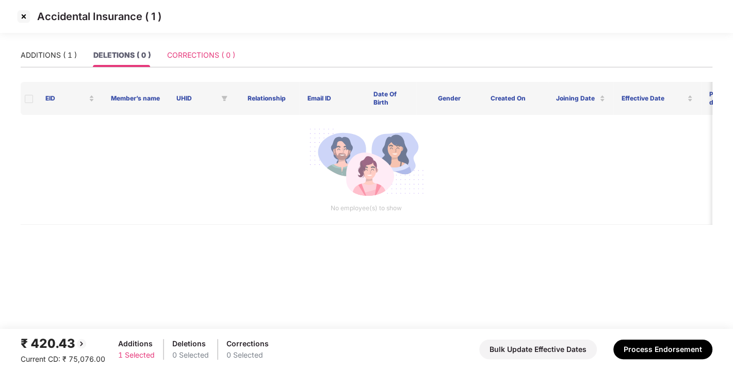
click at [217, 47] on div "CORRECTIONS ( 0 )" at bounding box center [201, 55] width 68 height 24
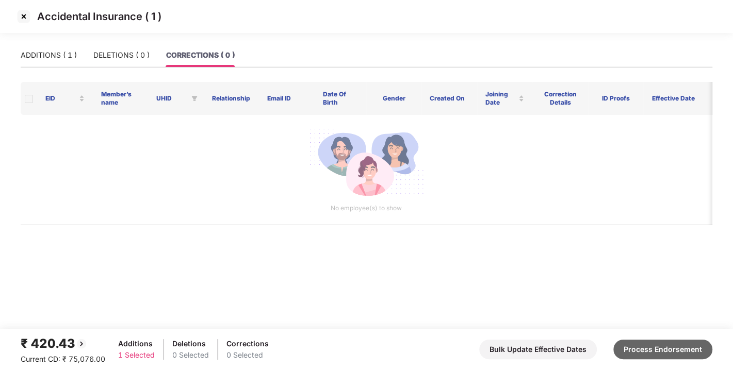
click at [665, 352] on button "Process Endorsement" at bounding box center [662, 350] width 99 height 20
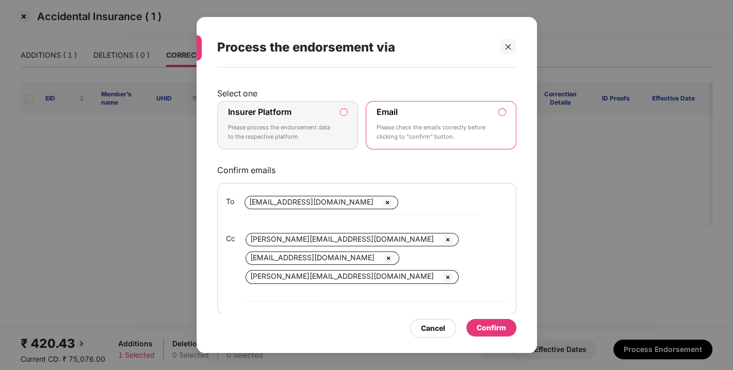
click at [341, 117] on label "Insurer Platform Please process the endorsement data to the respective platform" at bounding box center [287, 125] width 141 height 48
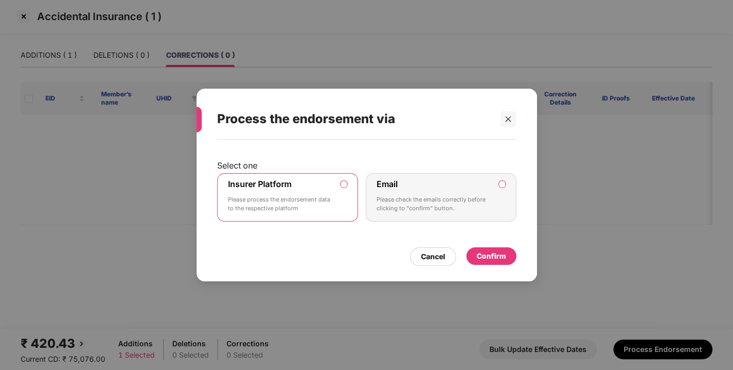
click at [486, 262] on div "Confirm" at bounding box center [491, 256] width 50 height 18
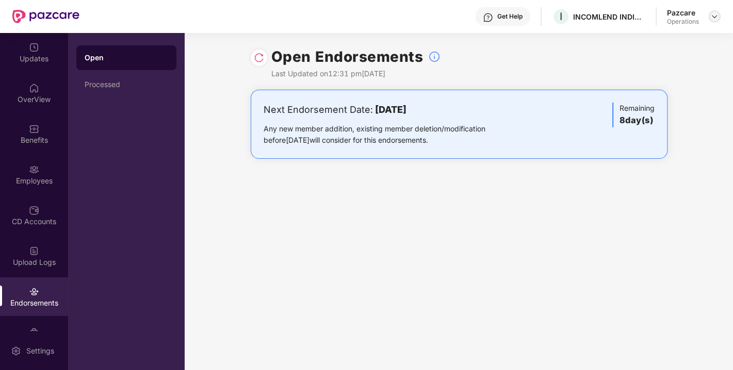
click at [712, 18] on img at bounding box center [714, 16] width 8 height 8
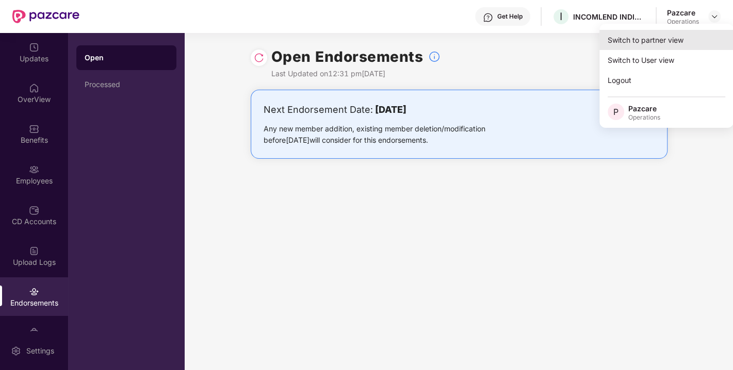
click at [675, 36] on div "Switch to partner view" at bounding box center [666, 40] width 134 height 20
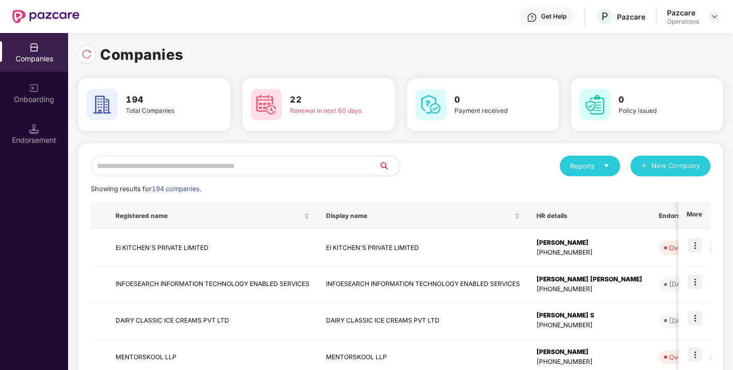
click at [234, 166] on input "text" at bounding box center [235, 166] width 288 height 21
paste input "**********"
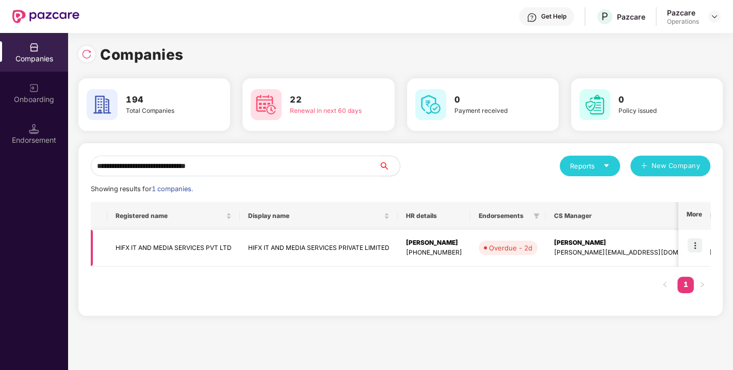
type input "**********"
click at [690, 244] on img at bounding box center [694, 245] width 14 height 14
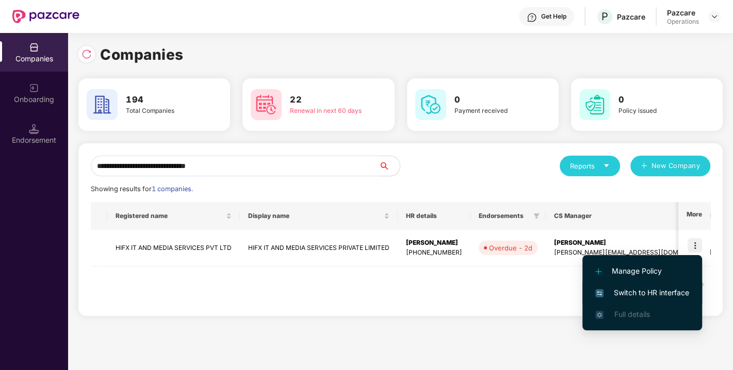
click at [654, 291] on span "Switch to HR interface" at bounding box center [642, 292] width 94 height 11
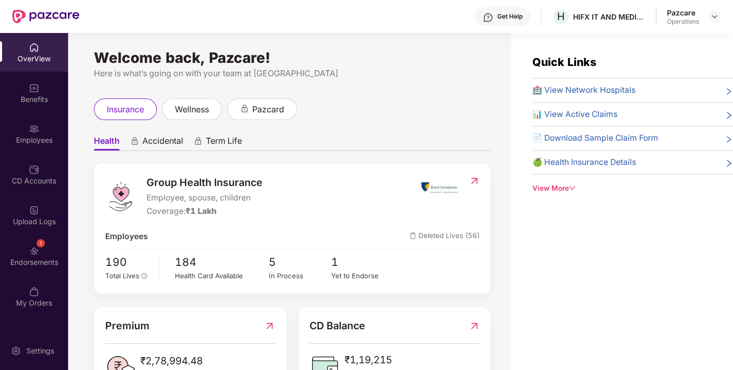
click at [28, 244] on div "1 Endorsements" at bounding box center [34, 256] width 68 height 39
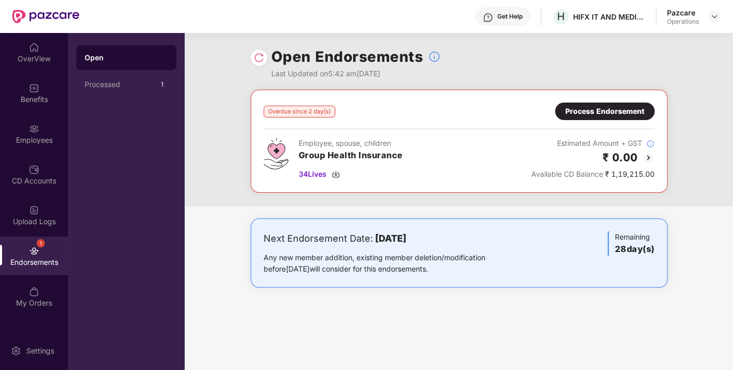
click at [608, 111] on div "Process Endorsement" at bounding box center [604, 111] width 79 height 11
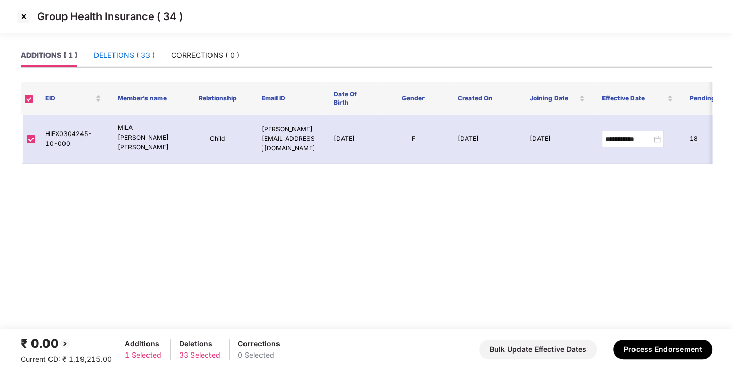
click at [105, 59] on div "DELETIONS ( 33 )" at bounding box center [124, 54] width 61 height 11
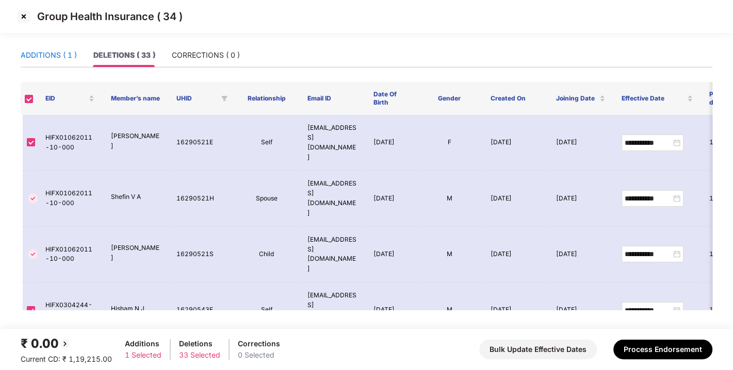
click at [44, 56] on div "ADDITIONS ( 1 )" at bounding box center [49, 54] width 56 height 11
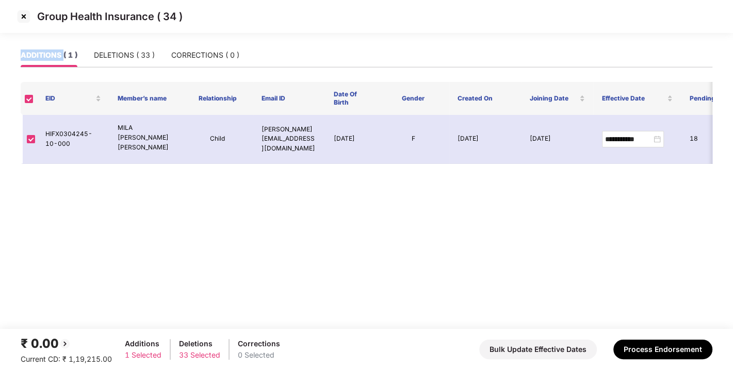
click at [44, 56] on div "ADDITIONS ( 1 )" at bounding box center [49, 54] width 57 height 11
click at [100, 54] on div "DELETIONS ( 33 )" at bounding box center [124, 54] width 61 height 11
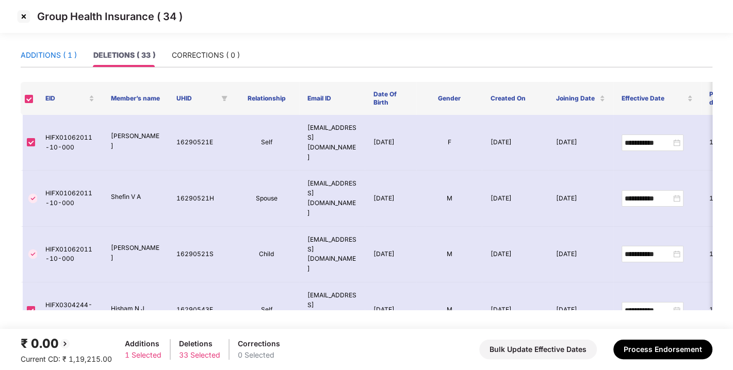
click at [35, 49] on div "ADDITIONS ( 1 )" at bounding box center [49, 54] width 56 height 11
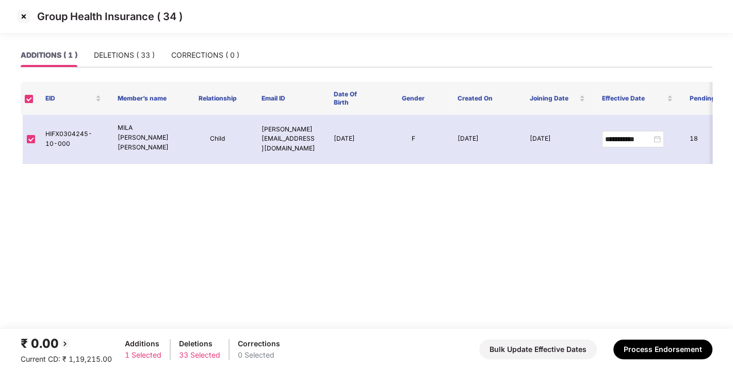
click at [24, 18] on img at bounding box center [23, 16] width 16 height 16
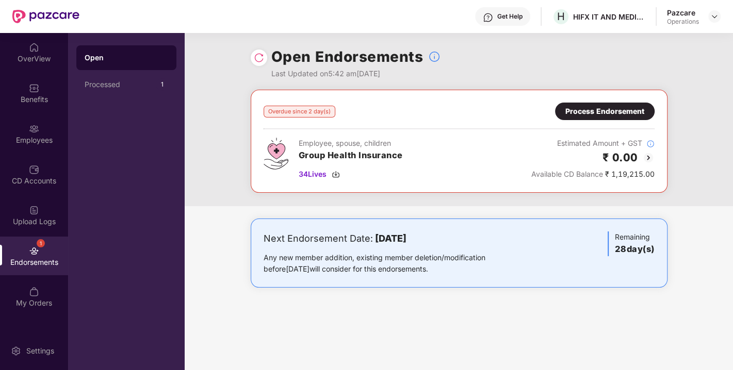
click at [263, 60] on div at bounding box center [259, 57] width 16 height 16
click at [259, 58] on img at bounding box center [259, 58] width 10 height 10
click at [716, 14] on img at bounding box center [714, 16] width 8 height 8
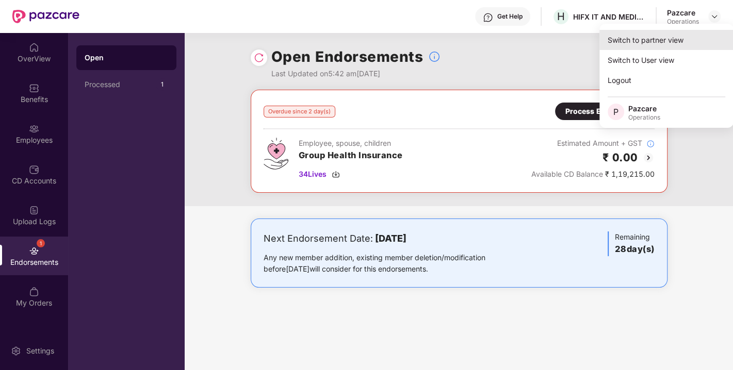
click at [646, 37] on div "Switch to partner view" at bounding box center [666, 40] width 134 height 20
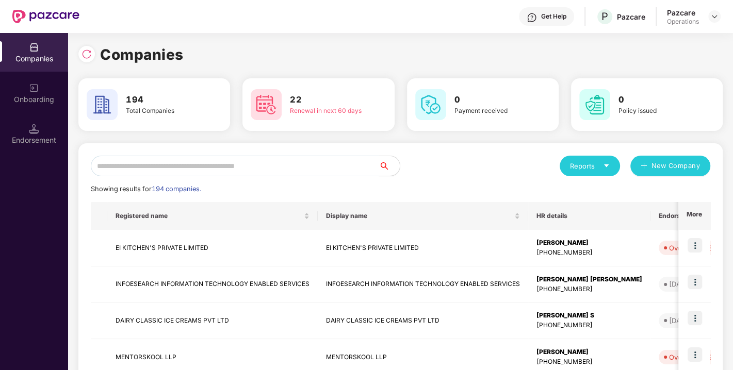
click at [278, 162] on input "text" at bounding box center [235, 166] width 288 height 21
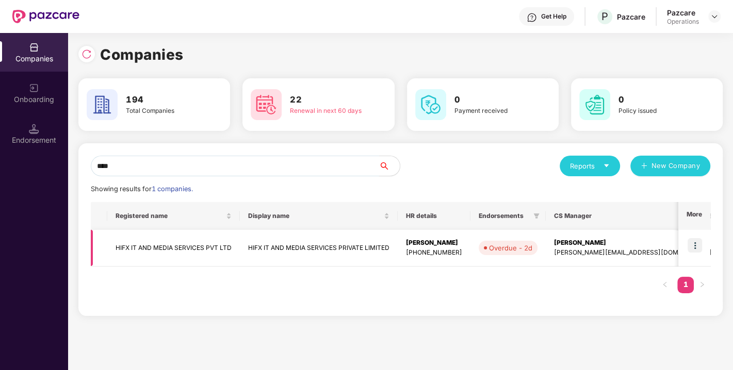
type input "****"
click at [145, 252] on td "HIFX IT AND MEDIA SERVICES PVT LTD" at bounding box center [173, 248] width 133 height 37
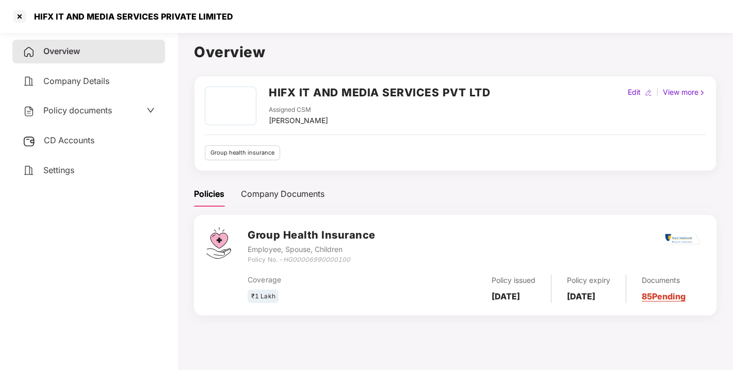
click at [75, 139] on span "CD Accounts" at bounding box center [69, 140] width 51 height 10
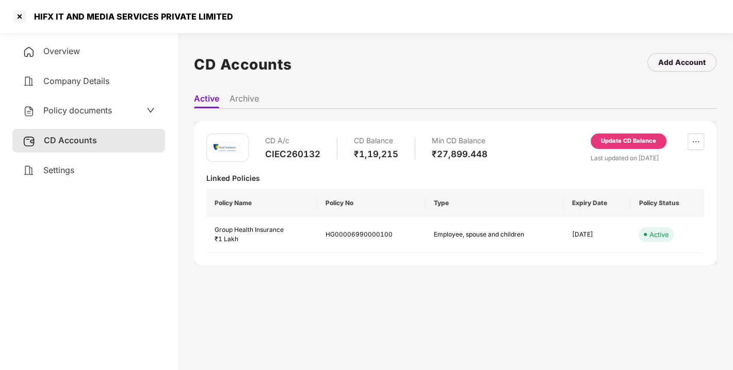
click at [616, 139] on div "Update CD Balance" at bounding box center [628, 141] width 55 height 9
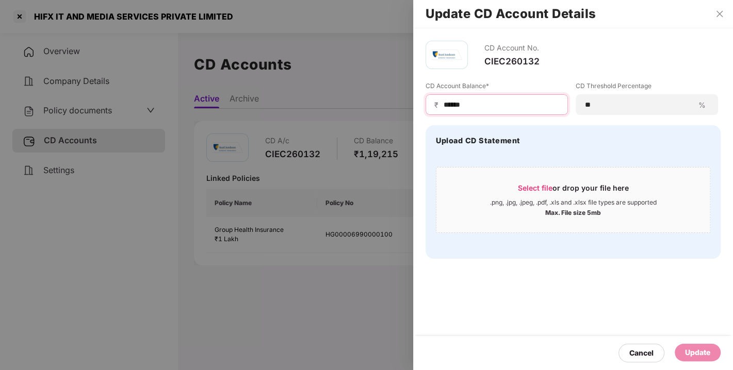
drag, startPoint x: 483, startPoint y: 106, endPoint x: 372, endPoint y: 111, distance: 111.0
click at [372, 111] on div "Update CD Account Details CD Account No. CIEC260132 CD Account Balance* ₹ *****…" at bounding box center [366, 185] width 733 height 370
type input "******"
click at [697, 358] on div "Update" at bounding box center [697, 352] width 25 height 11
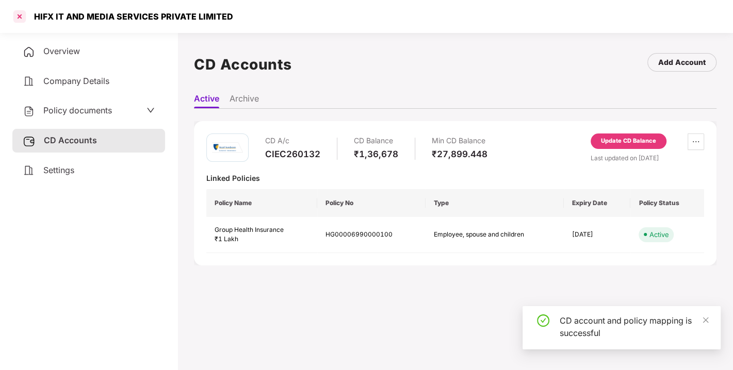
click at [18, 18] on div at bounding box center [19, 16] width 16 height 16
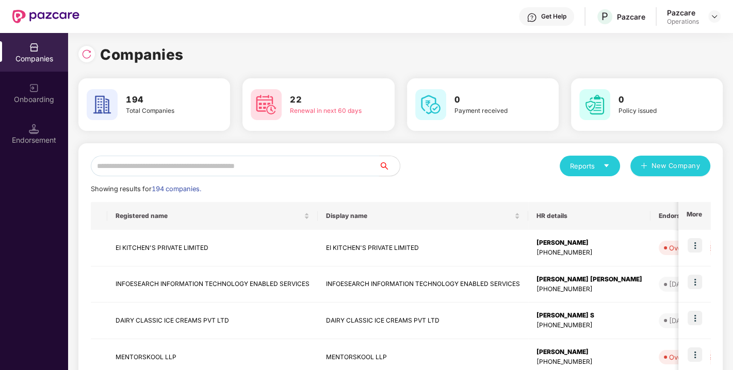
click at [231, 169] on input "text" at bounding box center [235, 166] width 288 height 21
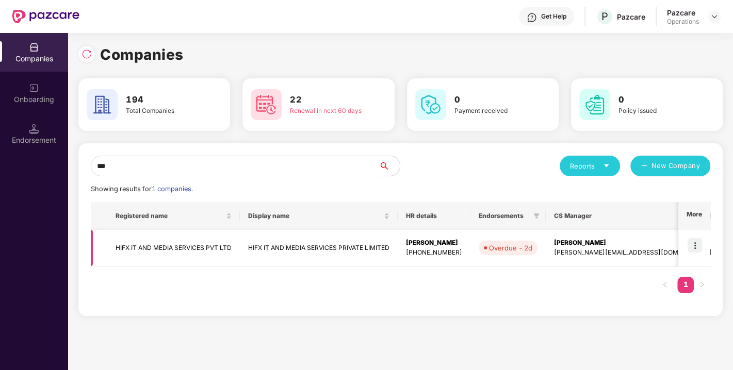
type input "***"
click at [165, 246] on td "HIFX IT AND MEDIA SERVICES PVT LTD" at bounding box center [173, 248] width 133 height 37
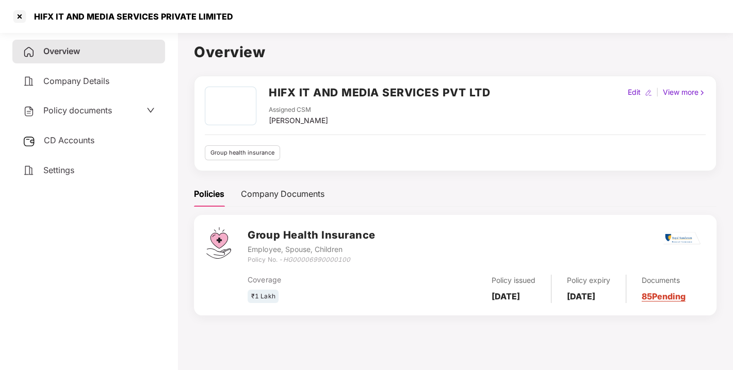
click at [65, 109] on span "Policy documents" at bounding box center [77, 110] width 69 height 10
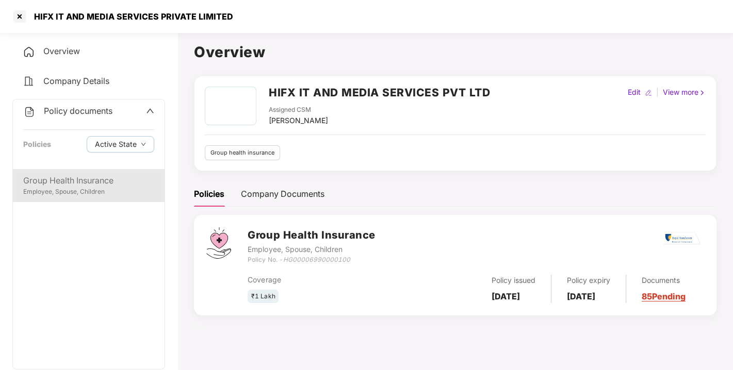
click at [79, 169] on div "Group Health Insurance Employee, Spouse, Children" at bounding box center [89, 185] width 152 height 33
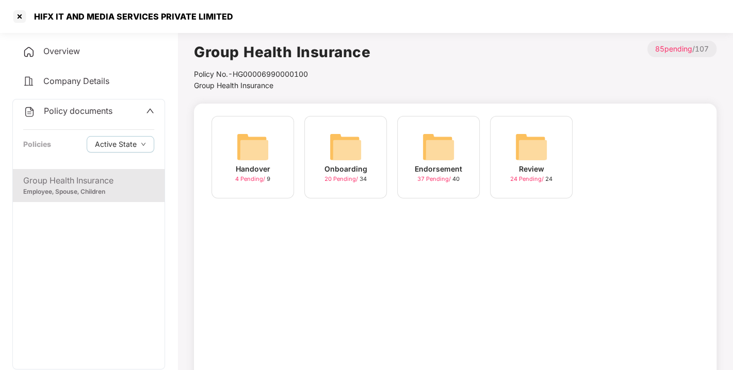
click at [453, 137] on img at bounding box center [438, 146] width 33 height 33
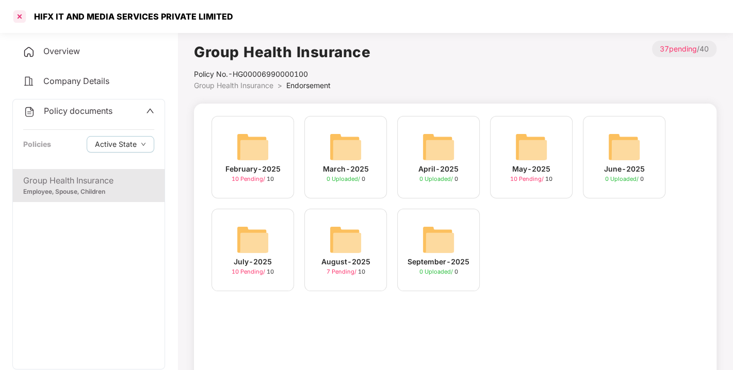
click at [17, 18] on div at bounding box center [19, 16] width 16 height 16
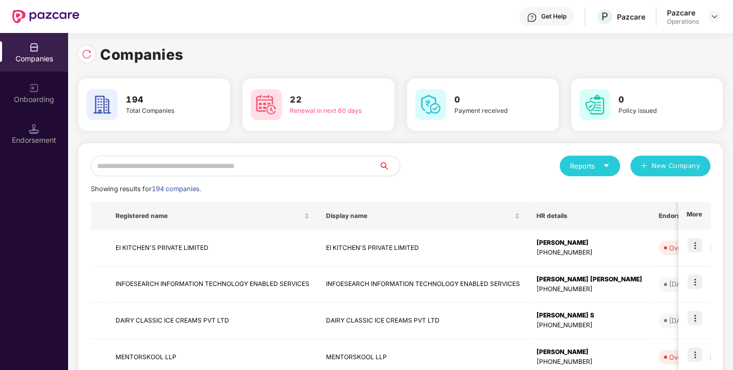
click at [171, 165] on input "text" at bounding box center [235, 166] width 288 height 21
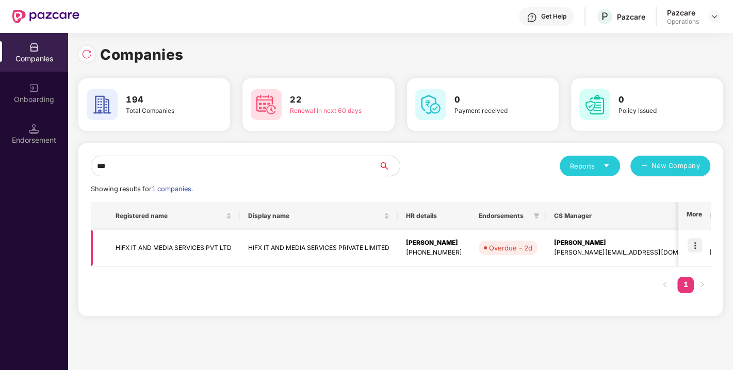
type input "***"
click at [697, 242] on img at bounding box center [694, 245] width 14 height 14
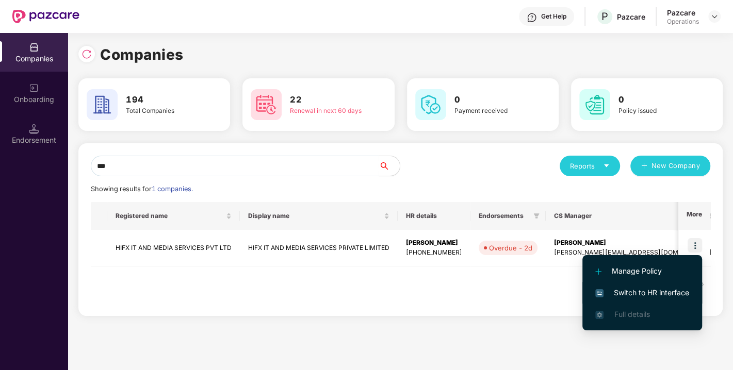
click at [645, 295] on span "Switch to HR interface" at bounding box center [642, 292] width 94 height 11
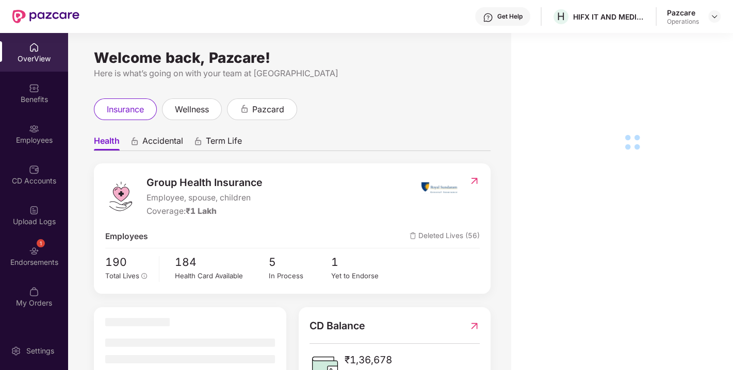
click at [34, 262] on div "Endorsements" at bounding box center [34, 262] width 68 height 10
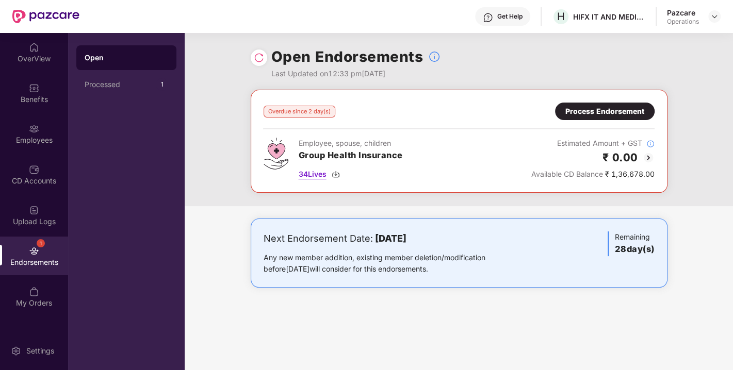
click at [339, 173] on img at bounding box center [336, 174] width 8 height 8
click at [714, 15] on img at bounding box center [714, 16] width 8 height 8
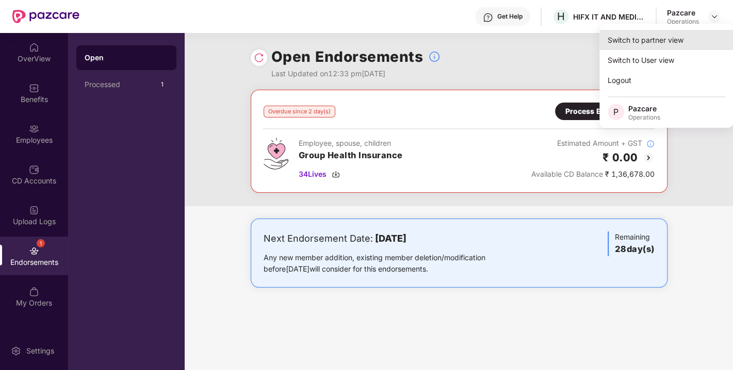
click at [650, 39] on div "Switch to partner view" at bounding box center [666, 40] width 134 height 20
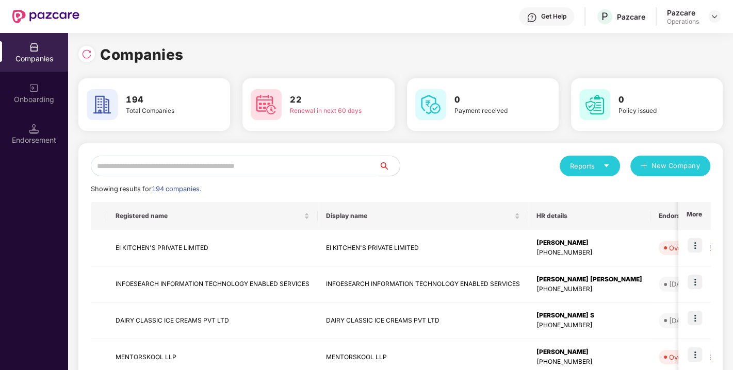
click at [259, 168] on input "text" at bounding box center [235, 166] width 288 height 21
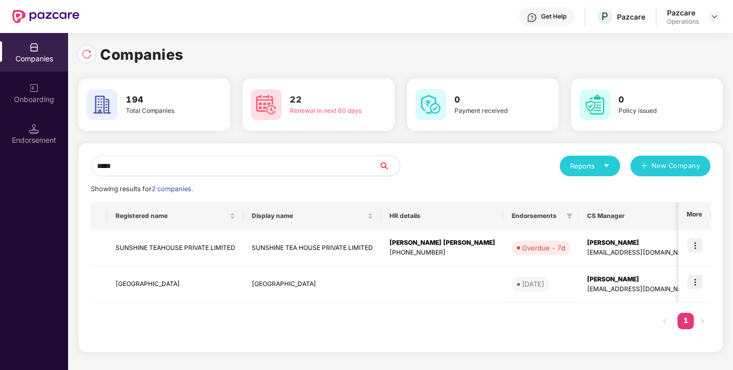
type input "*****"
click at [479, 325] on div "Registered name Display name HR details Endorsements CS Manager Benefits Earlie…" at bounding box center [400, 271] width 619 height 138
click at [252, 211] on div "Display name" at bounding box center [312, 216] width 121 height 10
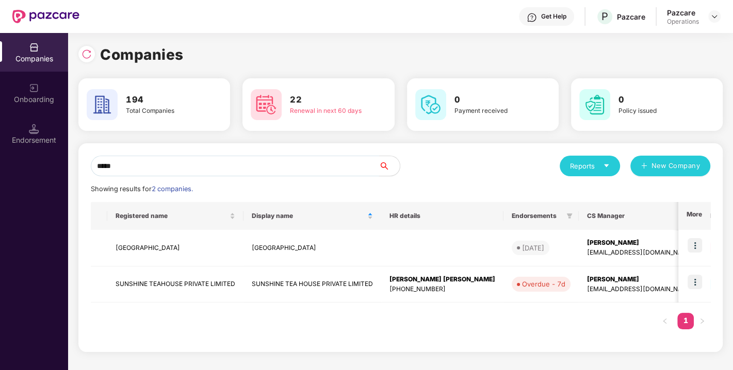
click at [150, 170] on input "*****" at bounding box center [235, 166] width 288 height 21
drag, startPoint x: 150, startPoint y: 170, endPoint x: 93, endPoint y: 177, distance: 57.2
click at [93, 177] on div "***** Reports New Company Showing results for 2 companies. Registered name Disp…" at bounding box center [400, 248] width 619 height 184
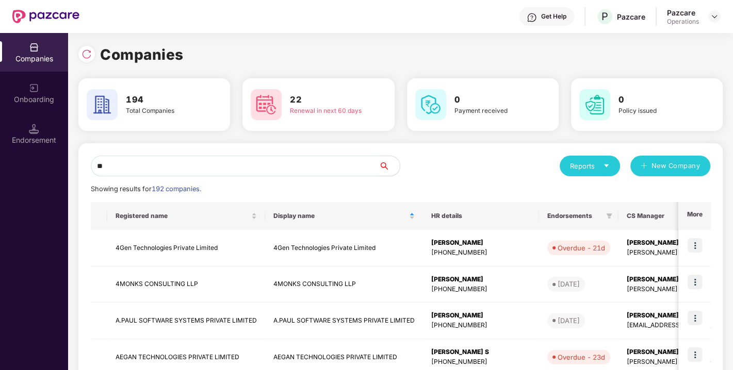
type input "*"
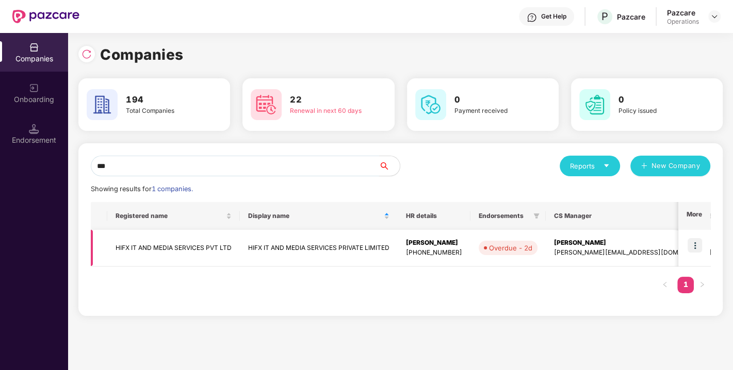
type input "***"
click at [697, 247] on img at bounding box center [694, 245] width 14 height 14
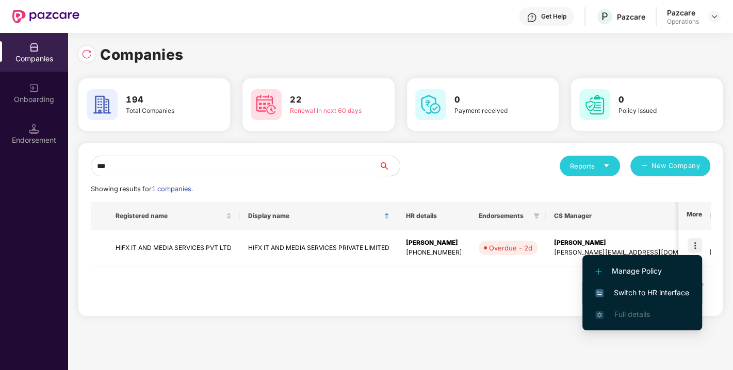
click at [653, 299] on li "Switch to HR interface" at bounding box center [642, 293] width 120 height 22
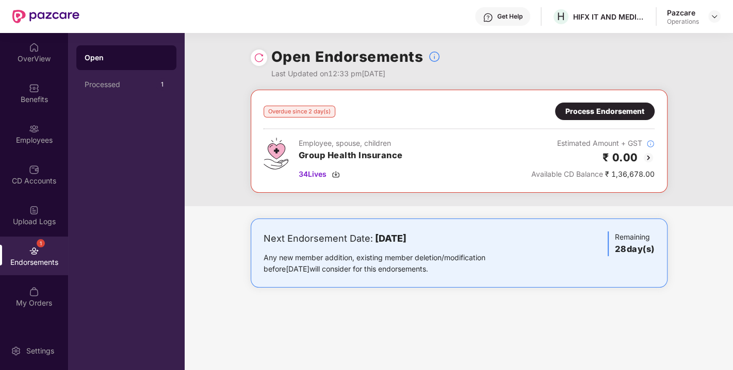
click at [577, 110] on div "Process Endorsement" at bounding box center [604, 111] width 79 height 11
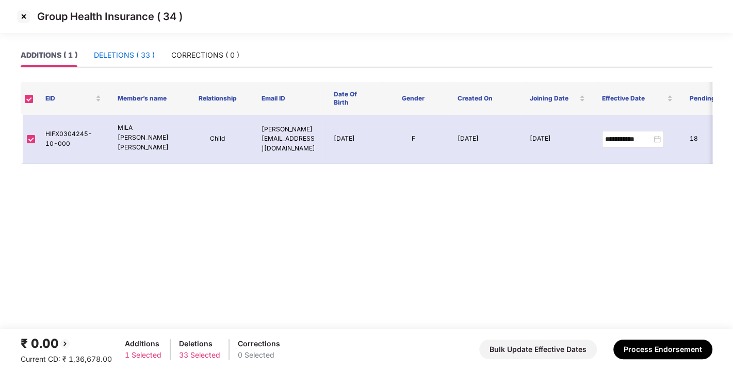
click at [113, 60] on div "DELETIONS ( 33 )" at bounding box center [124, 54] width 61 height 11
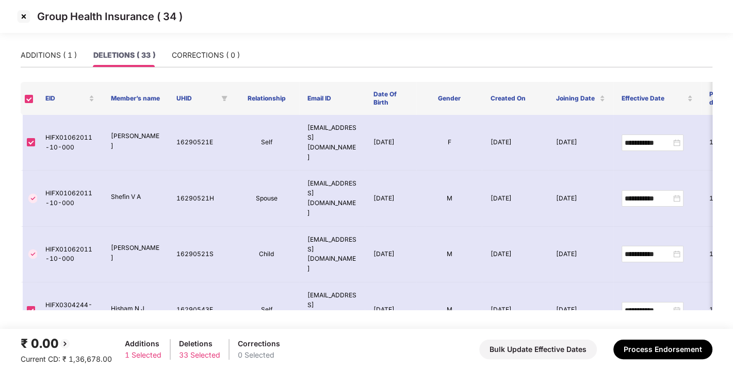
click at [194, 67] on div "ADDITIONS ( 1 ) DELETIONS ( 33 ) CORRECTIONS ( 0 )" at bounding box center [366, 55] width 691 height 24
click at [191, 63] on div "CORRECTIONS ( 0 )" at bounding box center [206, 55] width 68 height 24
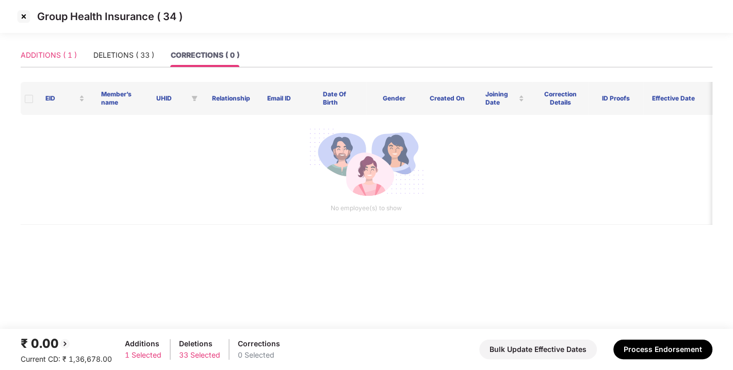
click at [60, 47] on div "ADDITIONS ( 1 )" at bounding box center [49, 55] width 56 height 24
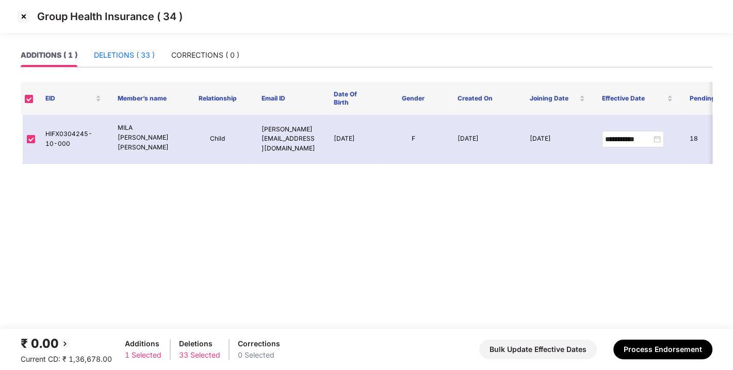
click at [123, 55] on div "DELETIONS ( 33 )" at bounding box center [124, 54] width 61 height 11
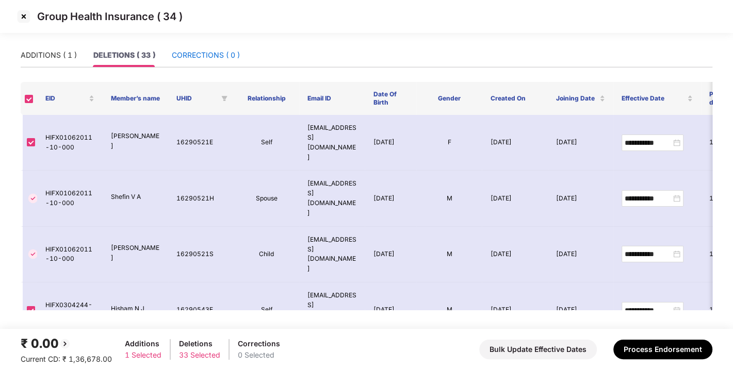
click at [183, 56] on div "CORRECTIONS ( 0 )" at bounding box center [206, 54] width 68 height 11
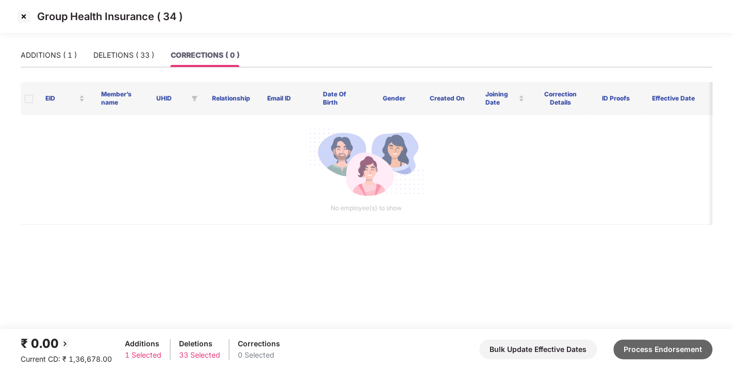
click at [657, 353] on button "Process Endorsement" at bounding box center [662, 350] width 99 height 20
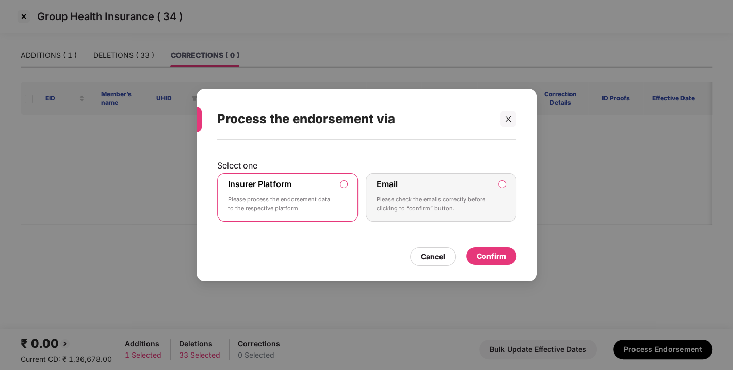
click at [498, 248] on div "Confirm" at bounding box center [491, 256] width 50 height 18
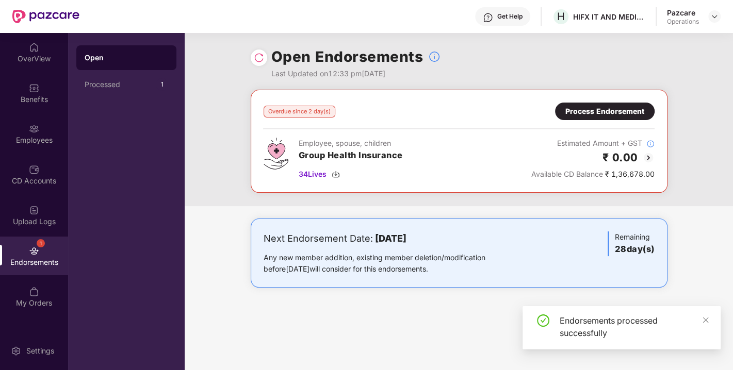
click at [255, 60] on img at bounding box center [259, 58] width 10 height 10
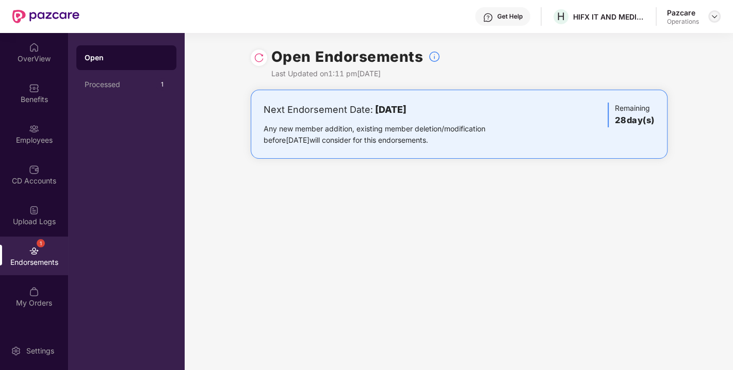
click at [716, 15] on img at bounding box center [714, 16] width 8 height 8
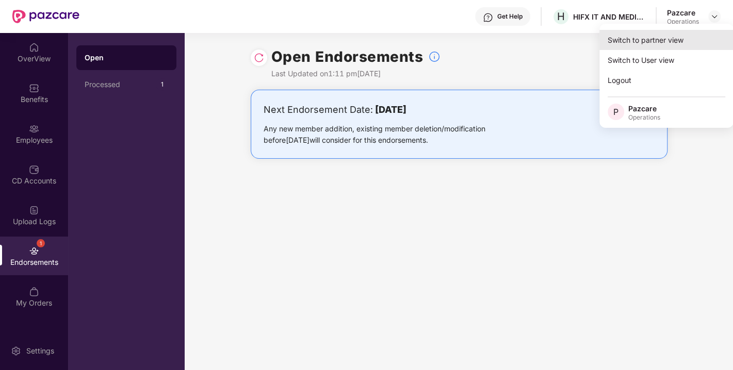
click at [636, 45] on div "Switch to partner view" at bounding box center [666, 40] width 134 height 20
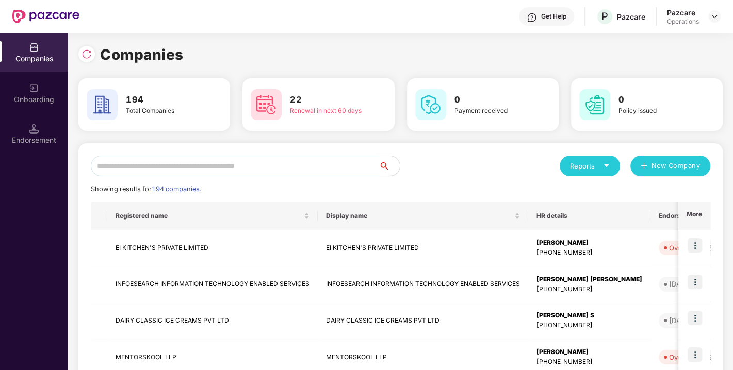
click at [262, 159] on input "text" at bounding box center [235, 166] width 288 height 21
paste input "**********"
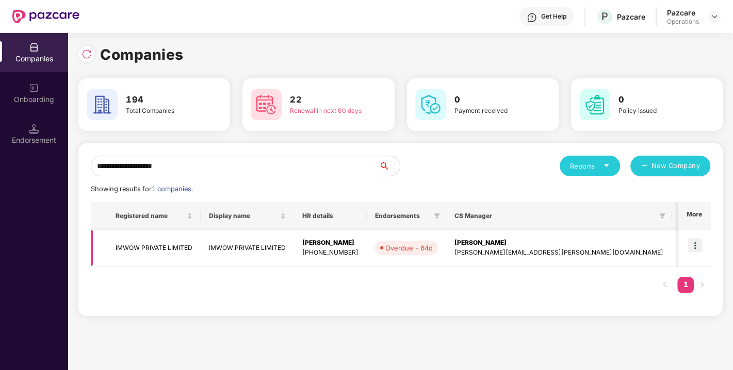
type input "**********"
click at [693, 244] on img at bounding box center [694, 245] width 14 height 14
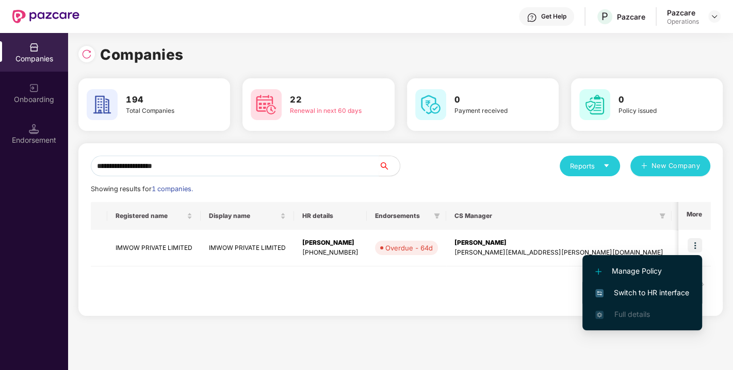
click at [637, 289] on span "Switch to HR interface" at bounding box center [642, 292] width 94 height 11
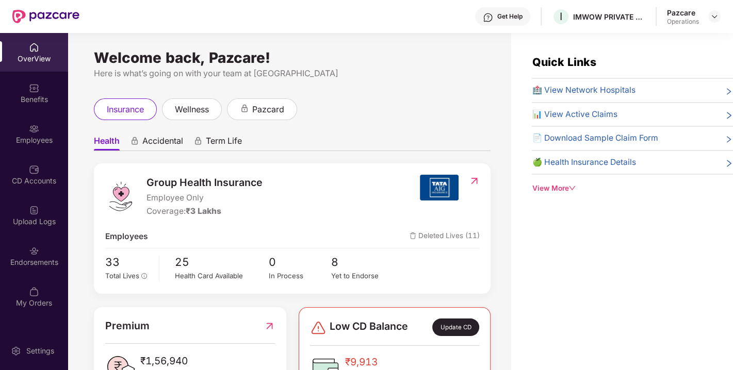
click at [44, 256] on div "Endorsements" at bounding box center [34, 256] width 68 height 39
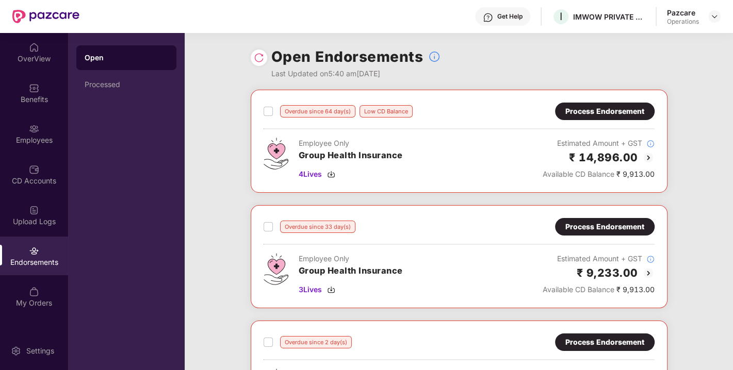
click at [594, 109] on div "Process Endorsement" at bounding box center [604, 111] width 79 height 11
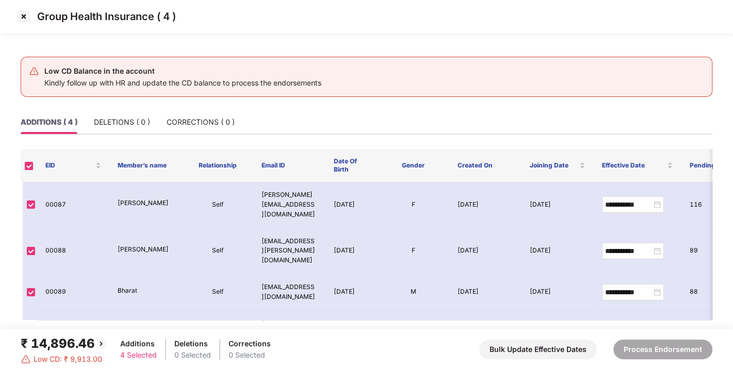
click at [17, 15] on img at bounding box center [23, 16] width 16 height 16
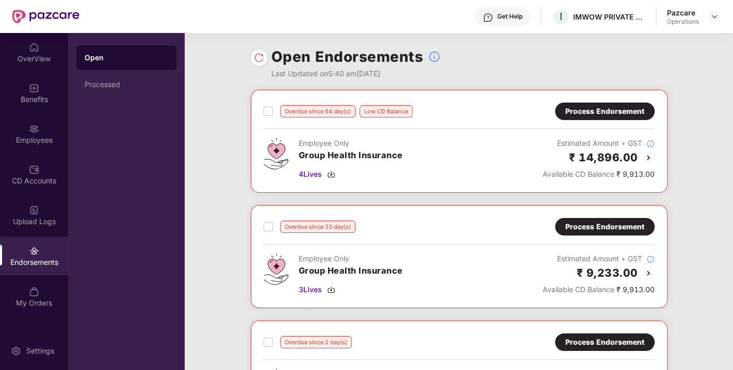
click at [600, 221] on div "Process Endorsement" at bounding box center [604, 226] width 79 height 11
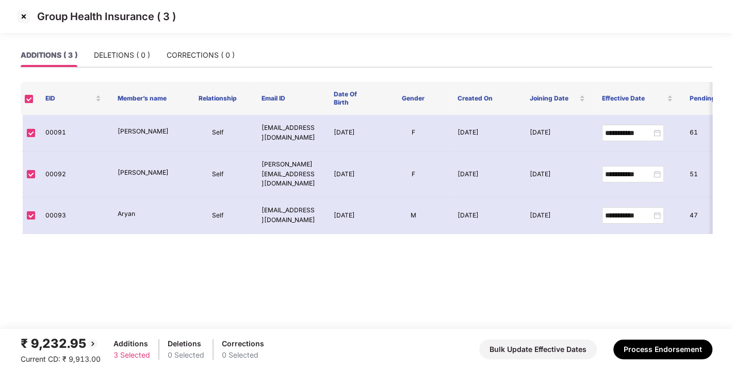
click at [21, 18] on img at bounding box center [23, 16] width 16 height 16
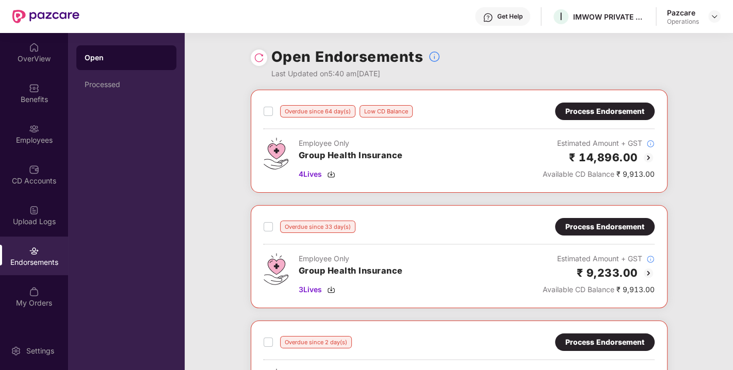
scroll to position [167, 0]
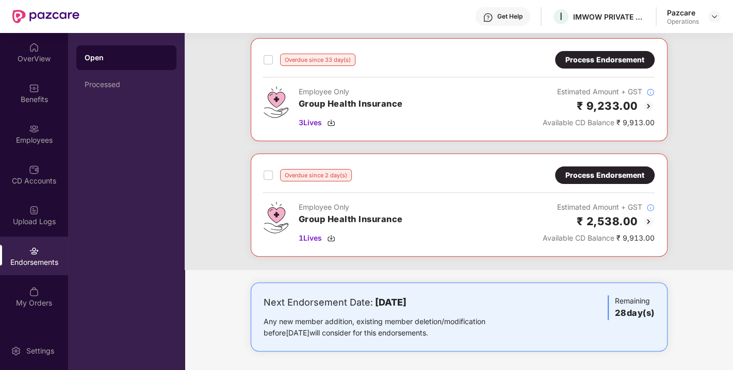
click at [594, 179] on div "Process Endorsement" at bounding box center [604, 175] width 79 height 11
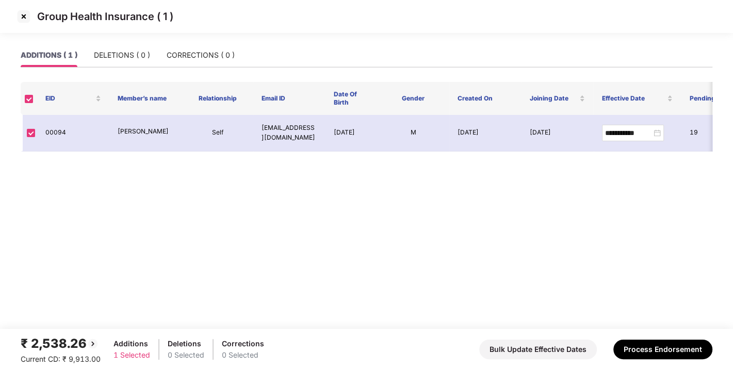
click at [24, 14] on img at bounding box center [23, 16] width 16 height 16
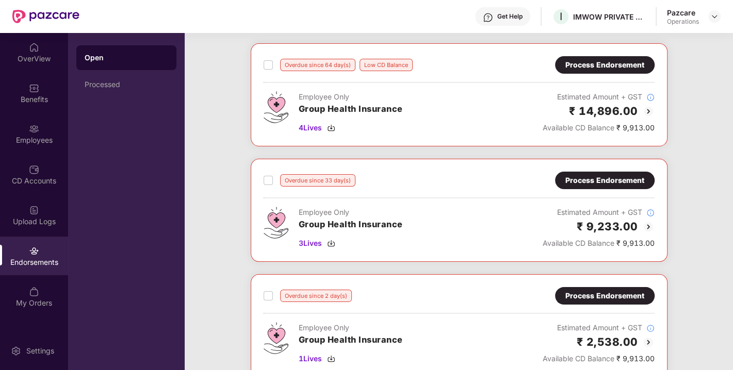
scroll to position [0, 0]
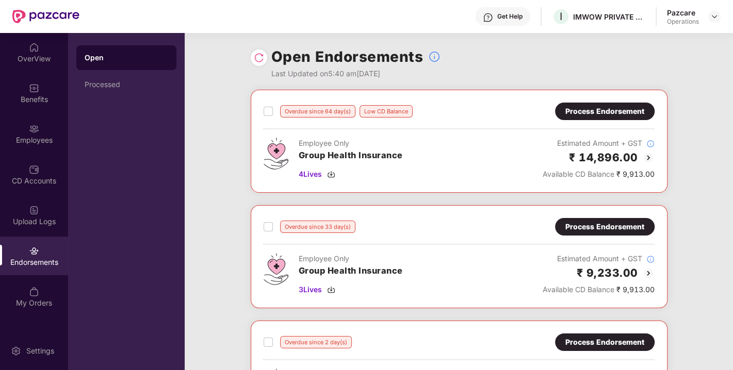
click at [712, 9] on div "Pazcare Operations" at bounding box center [694, 17] width 54 height 18
click at [712, 18] on img at bounding box center [714, 16] width 8 height 8
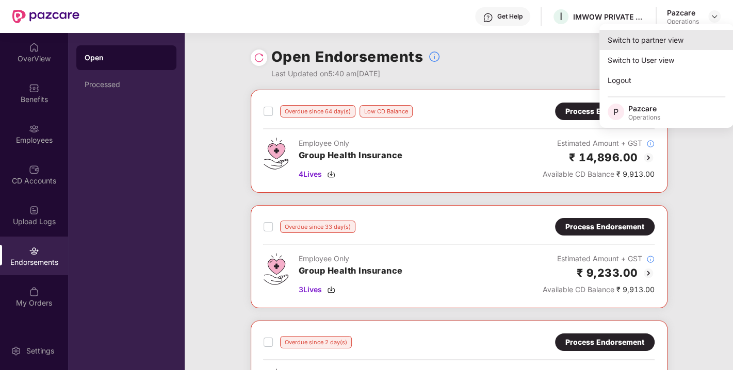
click at [648, 36] on div "Switch to partner view" at bounding box center [666, 40] width 134 height 20
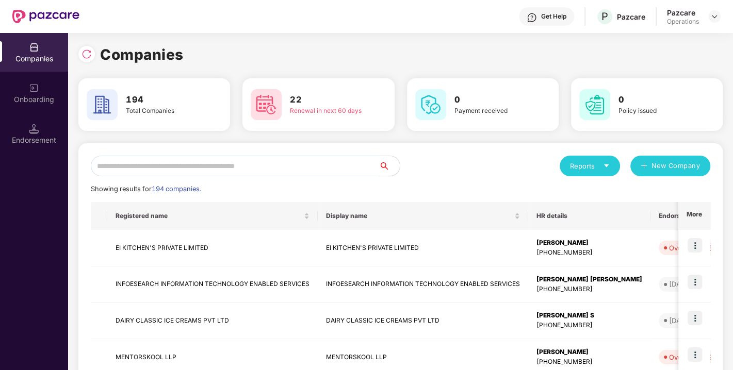
click at [304, 167] on input "text" at bounding box center [235, 166] width 288 height 21
paste input "********"
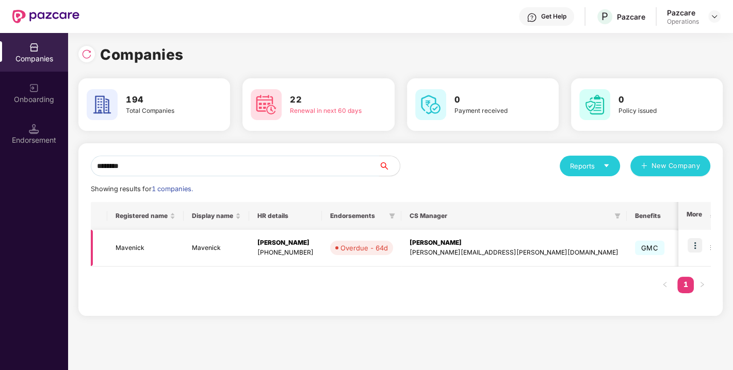
type input "********"
click at [698, 244] on img at bounding box center [694, 245] width 14 height 14
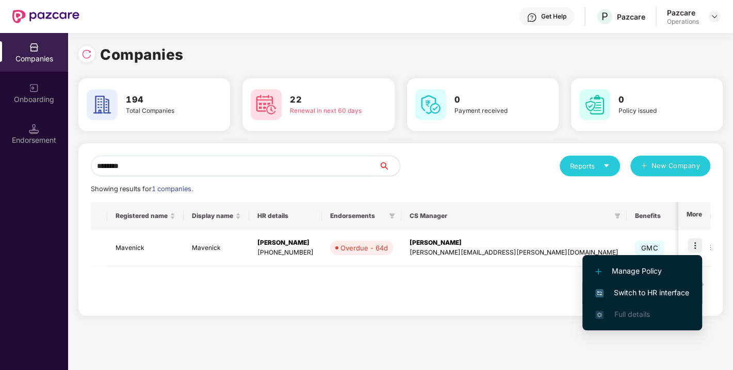
click at [646, 288] on span "Switch to HR interface" at bounding box center [642, 292] width 94 height 11
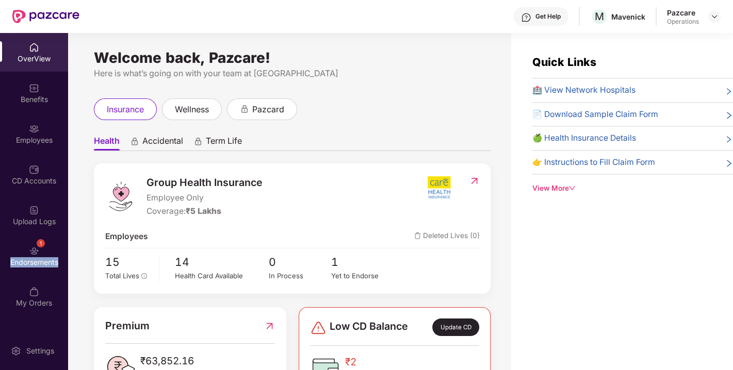
click at [33, 259] on div "Endorsements" at bounding box center [34, 262] width 68 height 10
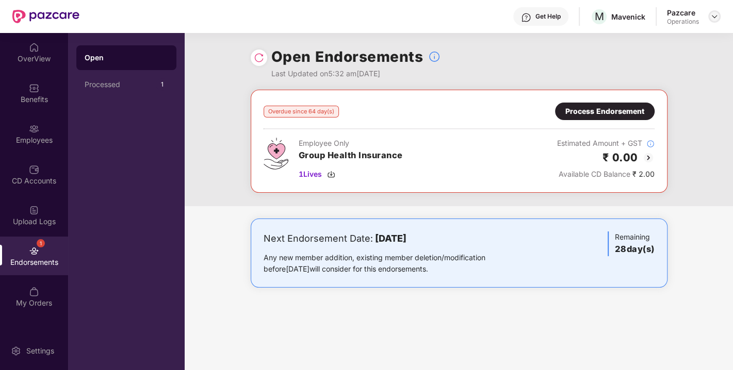
click at [716, 20] on img at bounding box center [714, 16] width 8 height 8
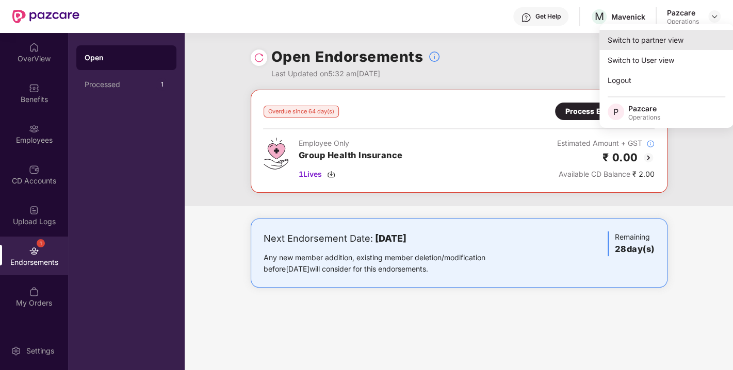
click at [660, 44] on div "Switch to partner view" at bounding box center [666, 40] width 134 height 20
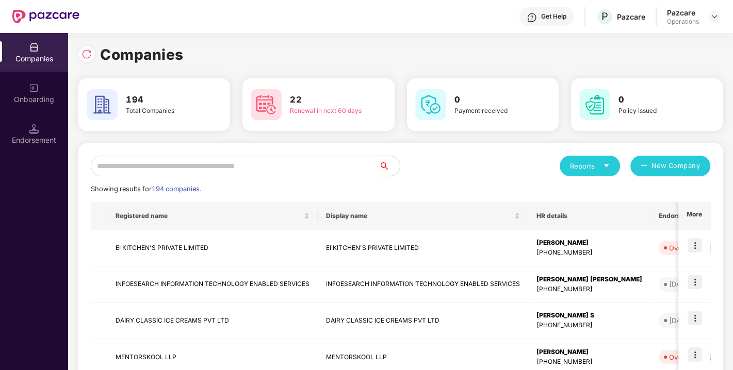
click at [274, 160] on input "text" at bounding box center [235, 166] width 288 height 21
paste input "**********"
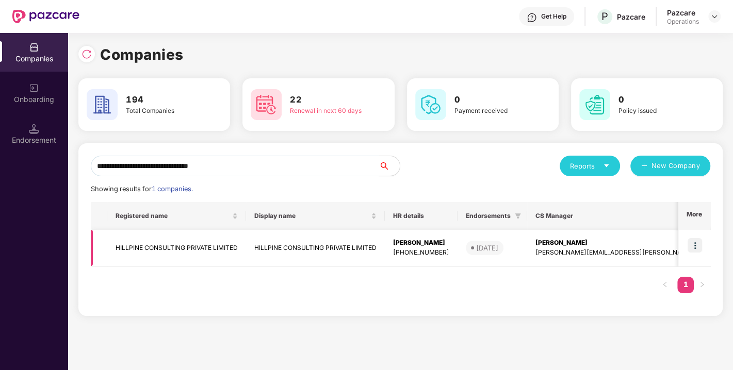
type input "**********"
click at [693, 244] on img at bounding box center [694, 245] width 14 height 14
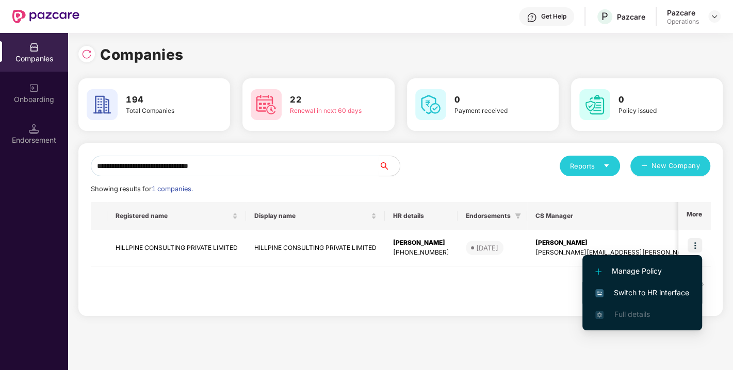
click at [645, 291] on span "Switch to HR interface" at bounding box center [642, 292] width 94 height 11
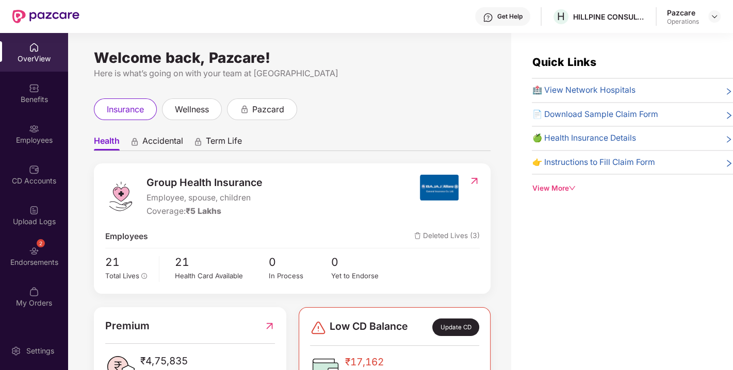
click at [47, 252] on div "2 Endorsements" at bounding box center [34, 256] width 68 height 39
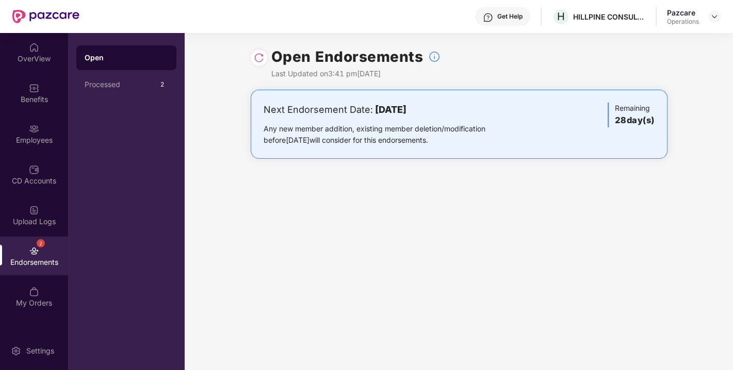
click at [254, 59] on img at bounding box center [259, 58] width 10 height 10
click at [712, 16] on img at bounding box center [714, 16] width 8 height 8
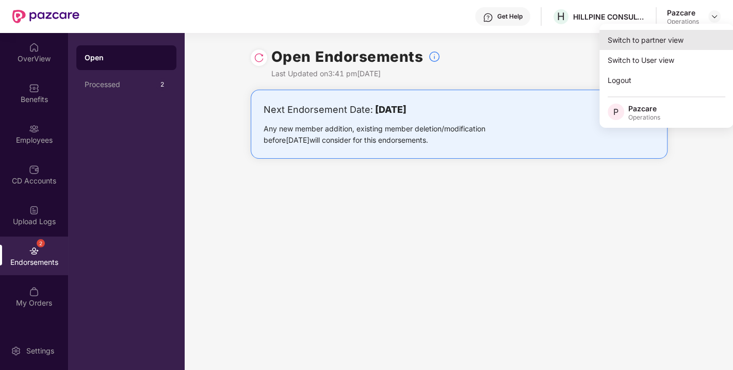
click at [662, 41] on div "Switch to partner view" at bounding box center [666, 40] width 134 height 20
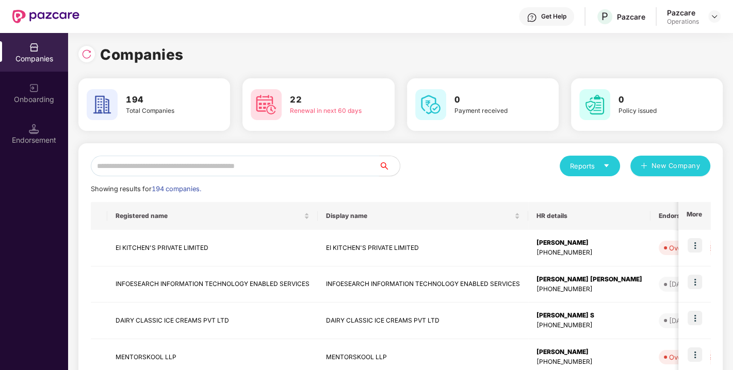
click at [318, 156] on input "text" at bounding box center [235, 166] width 288 height 21
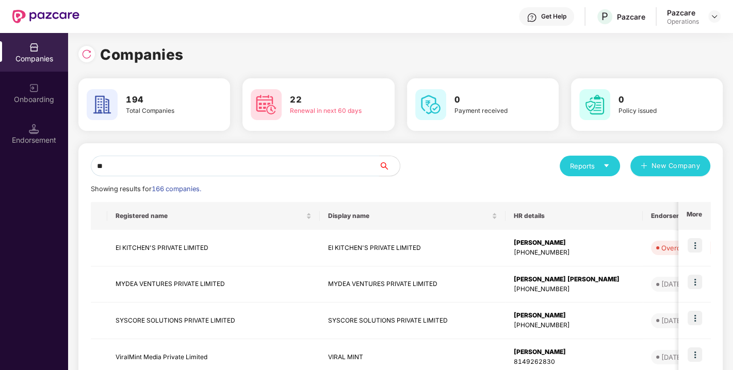
type input "*"
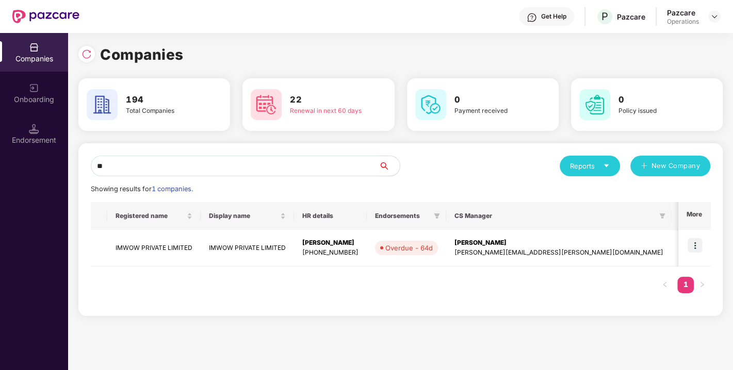
type input "*"
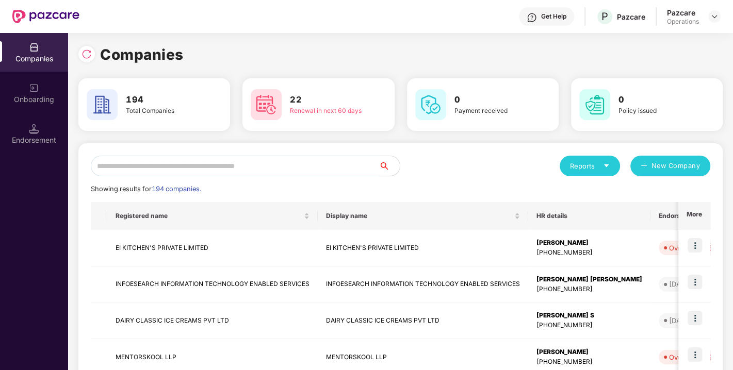
paste input "**********"
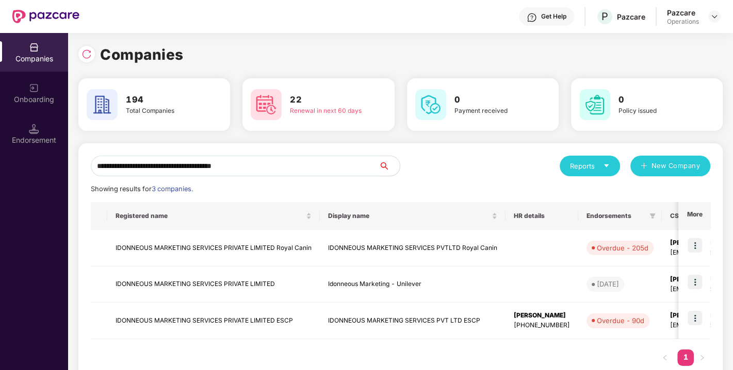
type input "**********"
click at [692, 281] on img at bounding box center [694, 282] width 14 height 14
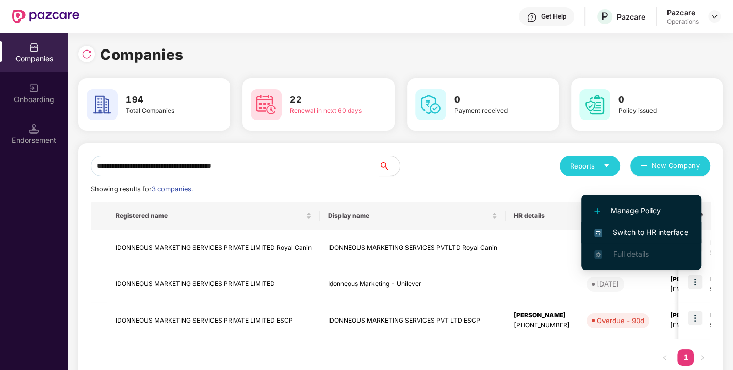
click at [646, 228] on span "Switch to HR interface" at bounding box center [641, 232] width 94 height 11
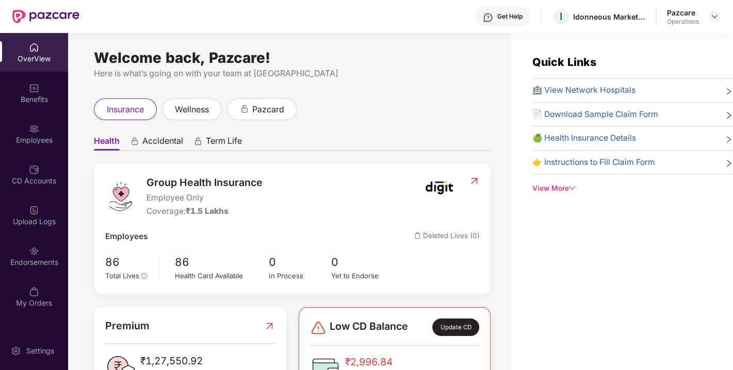
click at [54, 255] on div "Endorsements" at bounding box center [34, 256] width 68 height 39
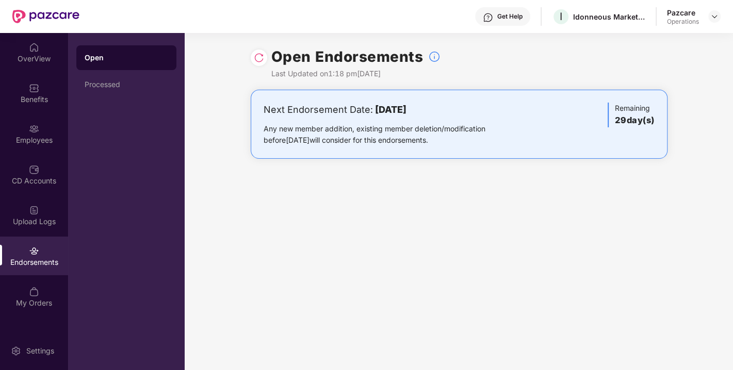
click at [254, 59] on img at bounding box center [259, 58] width 10 height 10
click at [711, 16] on img at bounding box center [714, 16] width 8 height 8
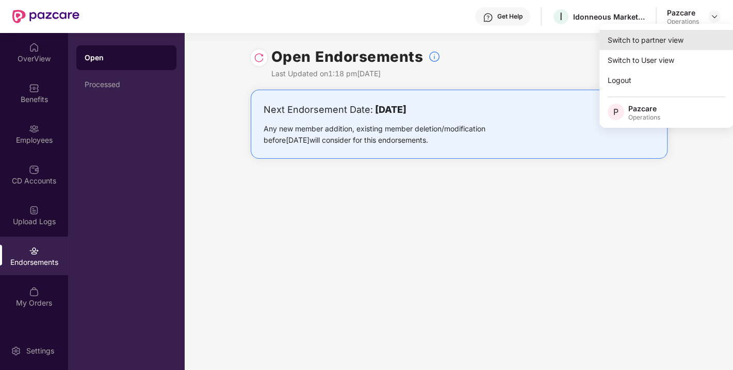
click at [671, 32] on div "Switch to partner view" at bounding box center [666, 40] width 134 height 20
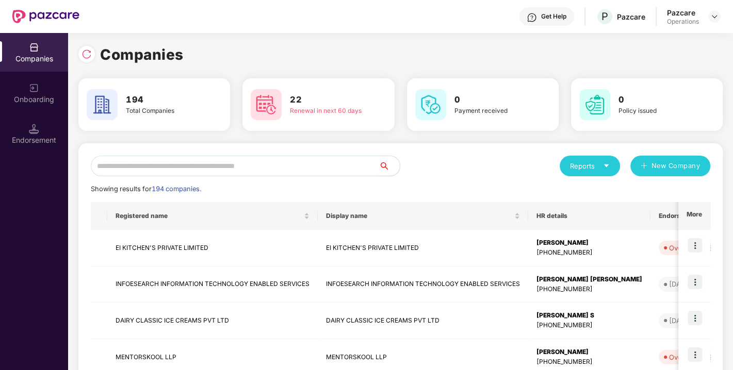
click at [285, 164] on input "text" at bounding box center [235, 166] width 288 height 21
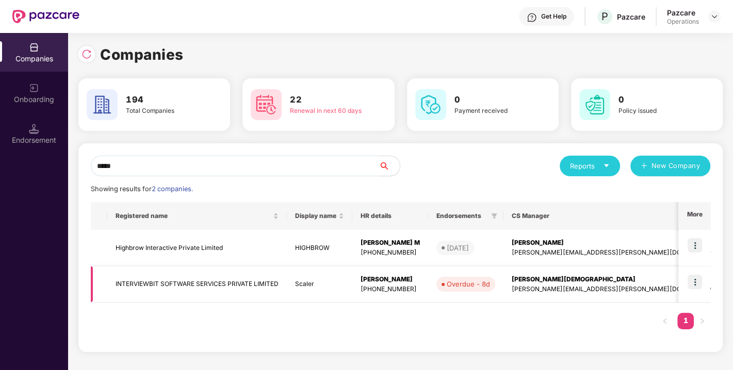
type input "*****"
click at [697, 285] on img at bounding box center [694, 282] width 14 height 14
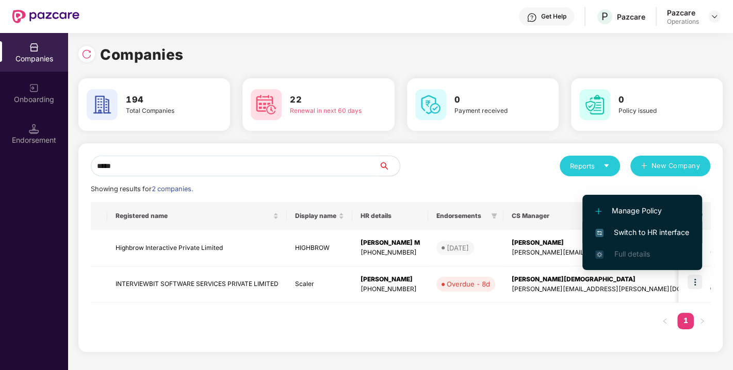
click at [650, 226] on li "Switch to HR interface" at bounding box center [642, 233] width 120 height 22
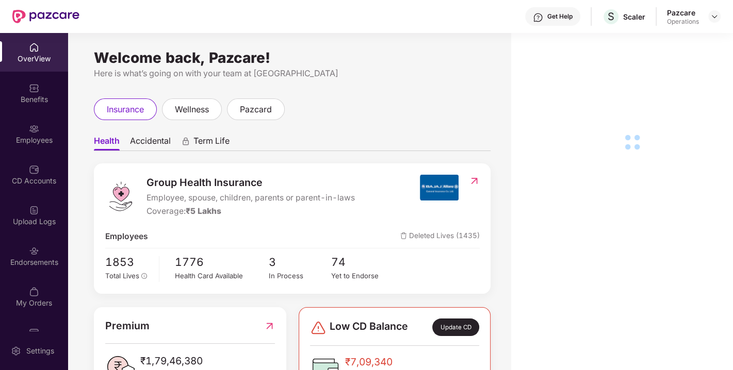
click at [30, 261] on div "Endorsements" at bounding box center [34, 262] width 68 height 10
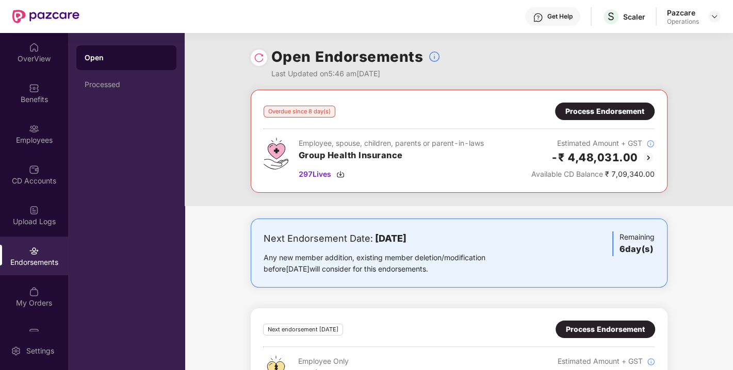
click at [605, 107] on div "Process Endorsement" at bounding box center [604, 111] width 79 height 11
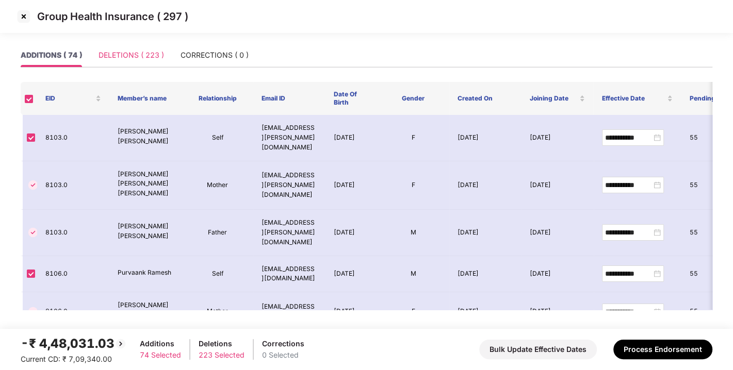
click at [129, 64] on div "DELETIONS ( 223 )" at bounding box center [130, 55] width 65 height 24
click at [137, 58] on div "DELETIONS ( 223 )" at bounding box center [130, 54] width 65 height 11
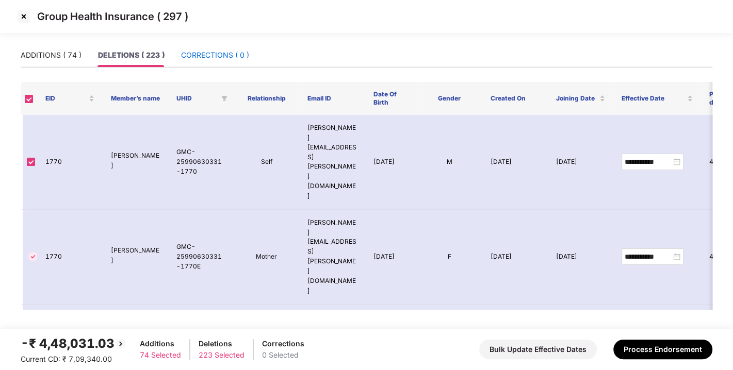
click at [218, 59] on div "CORRECTIONS ( 0 )" at bounding box center [215, 54] width 68 height 11
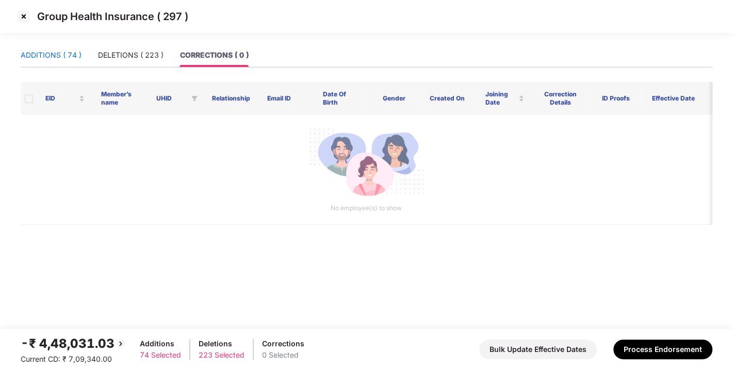
click at [59, 54] on div "ADDITIONS ( 74 )" at bounding box center [51, 54] width 61 height 11
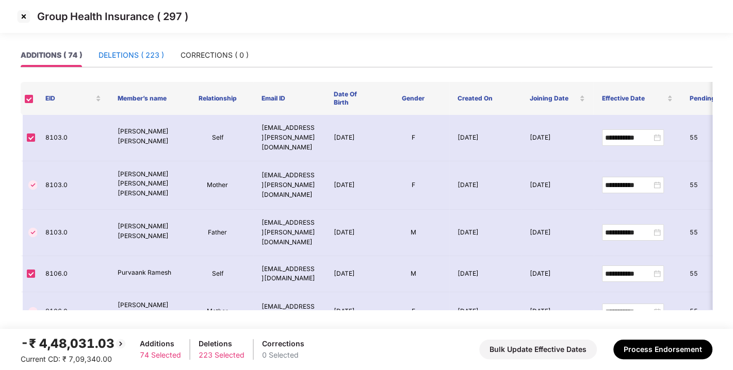
click at [132, 56] on div "DELETIONS ( 223 )" at bounding box center [130, 54] width 65 height 11
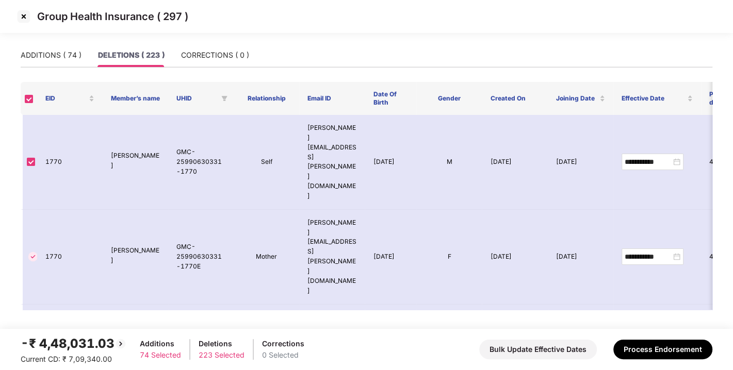
click at [143, 57] on div "DELETIONS ( 223 )" at bounding box center [131, 54] width 67 height 11
click at [209, 57] on div "CORRECTIONS ( 0 )" at bounding box center [215, 54] width 68 height 11
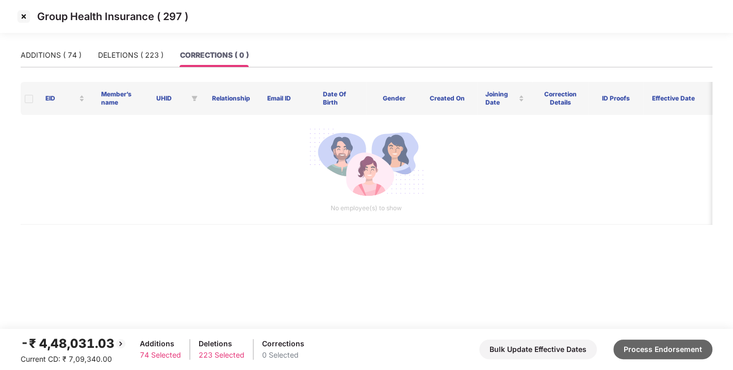
click at [664, 354] on button "Process Endorsement" at bounding box center [662, 350] width 99 height 20
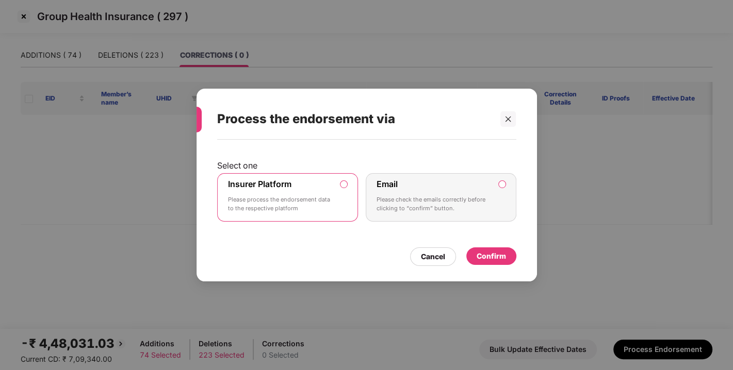
click at [493, 258] on div "Confirm" at bounding box center [490, 256] width 29 height 11
